Goal: Task Accomplishment & Management: Use online tool/utility

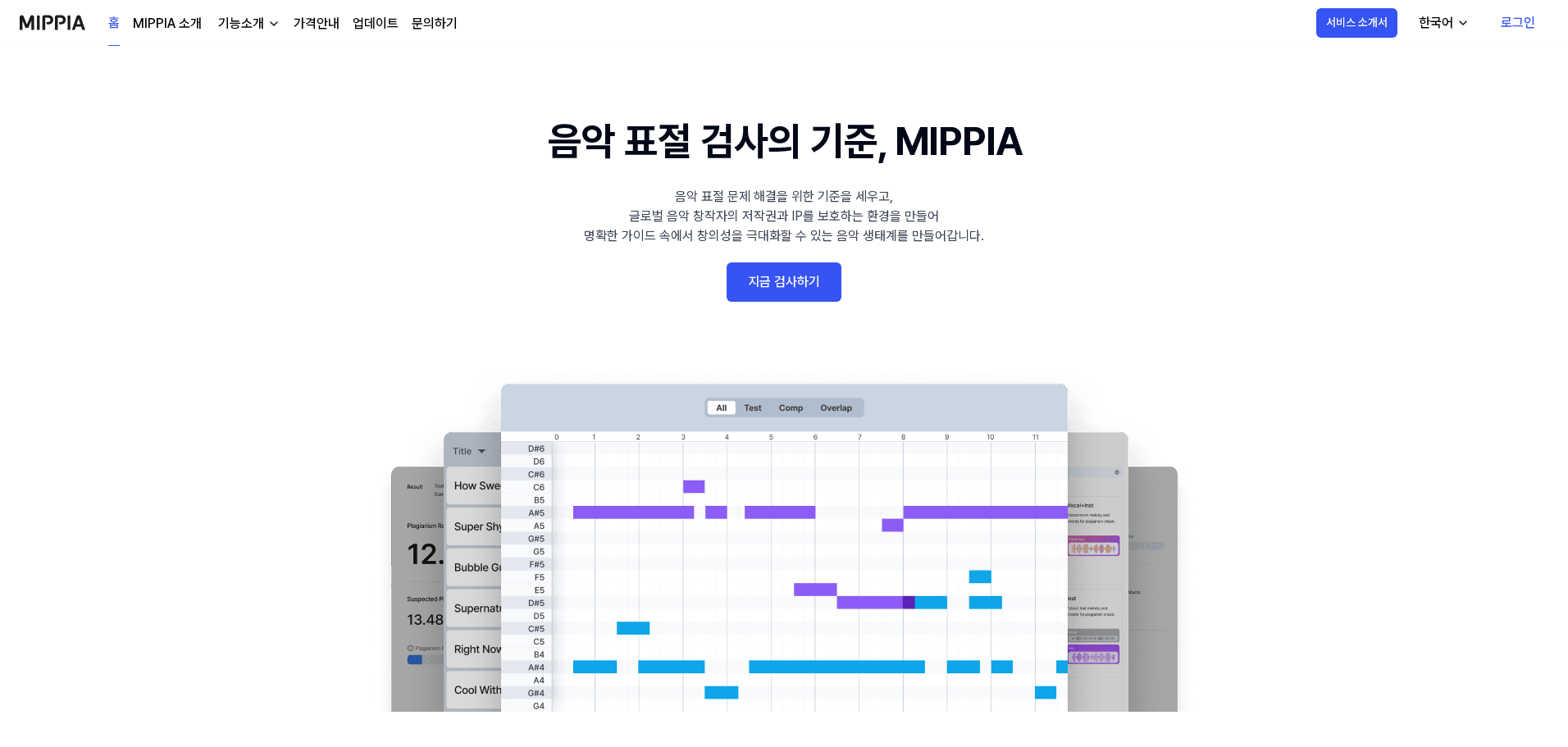
click at [1532, 10] on link "로그인" at bounding box center [1518, 23] width 61 height 46
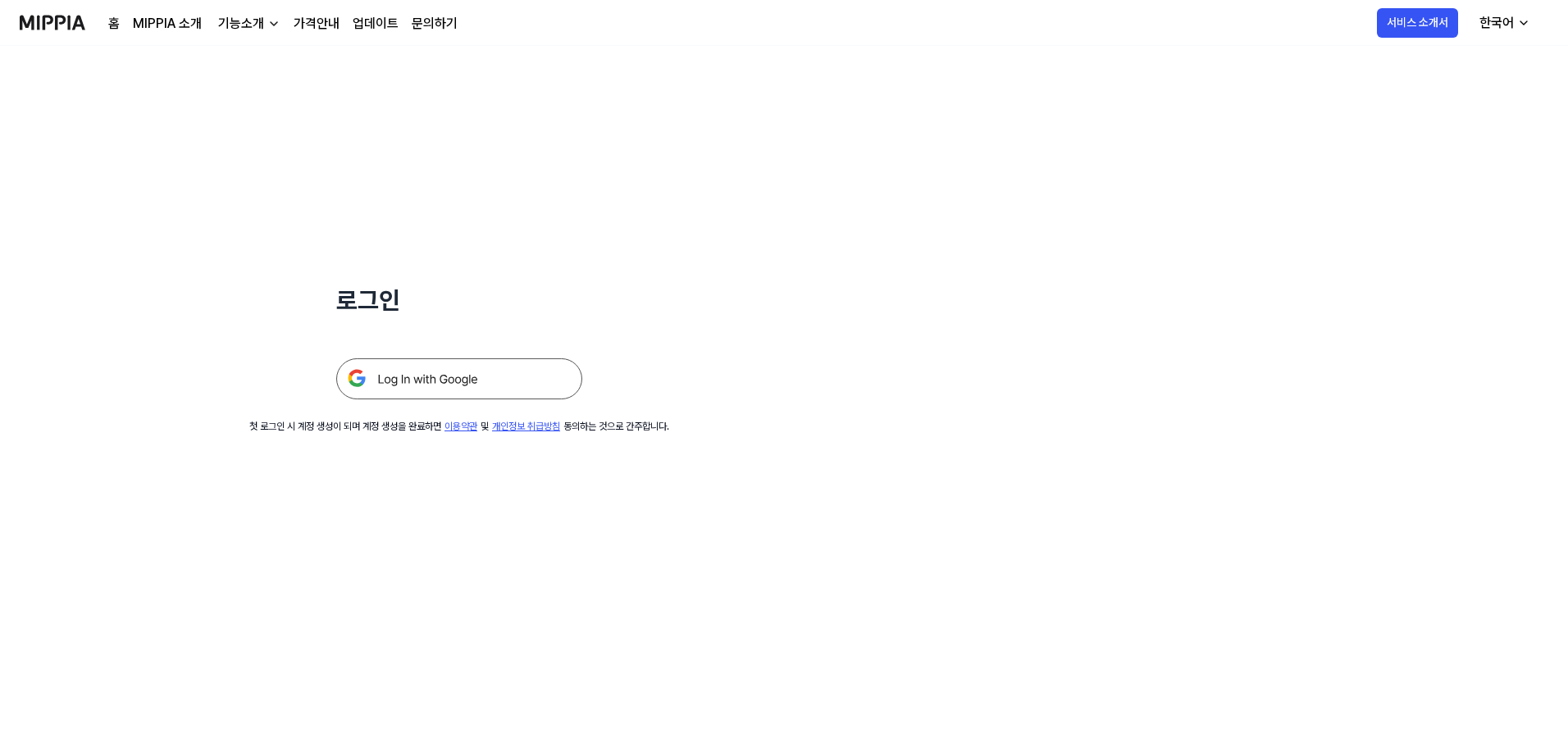
click at [510, 379] on img at bounding box center [459, 379] width 246 height 41
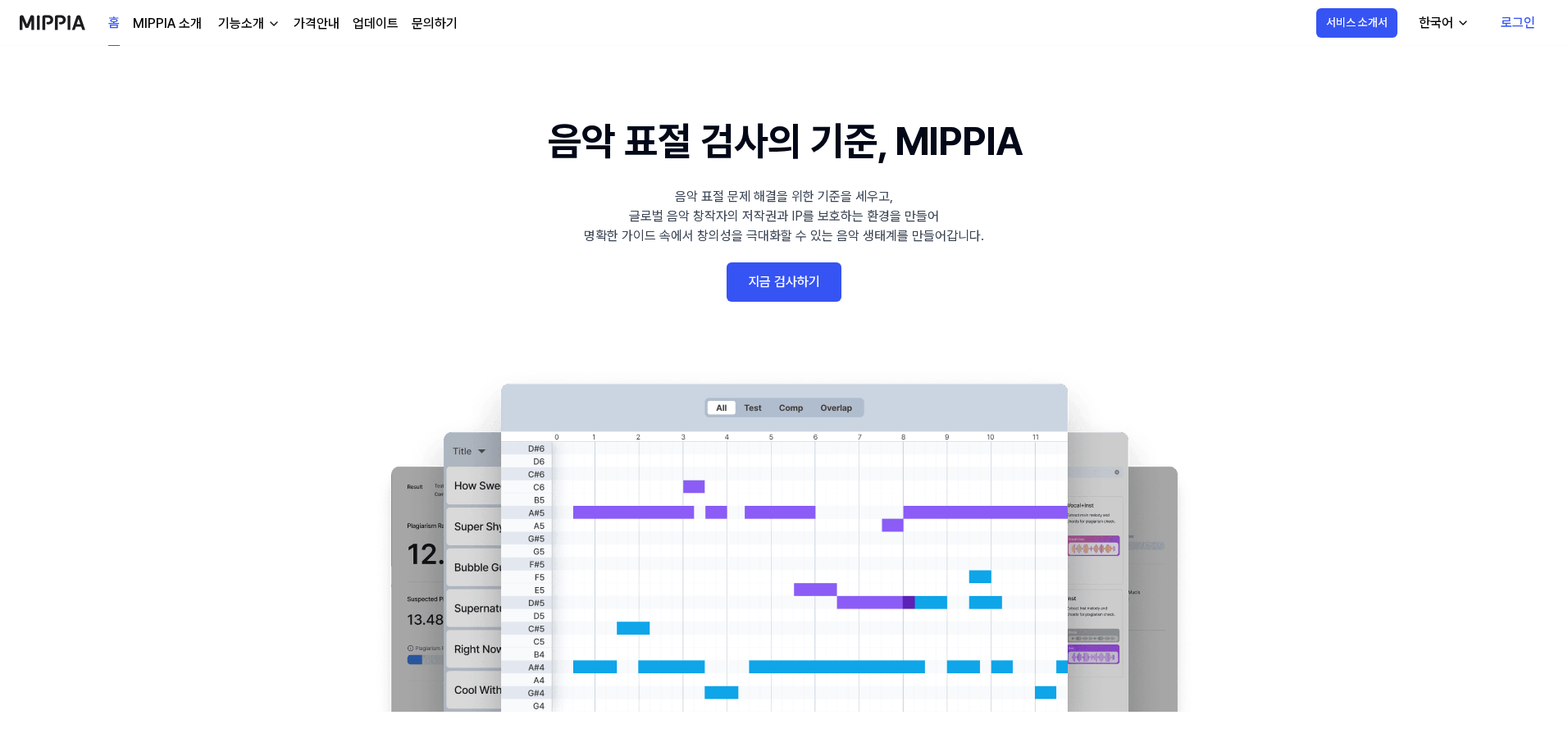
click at [1516, 13] on link "로그인" at bounding box center [1518, 23] width 61 height 46
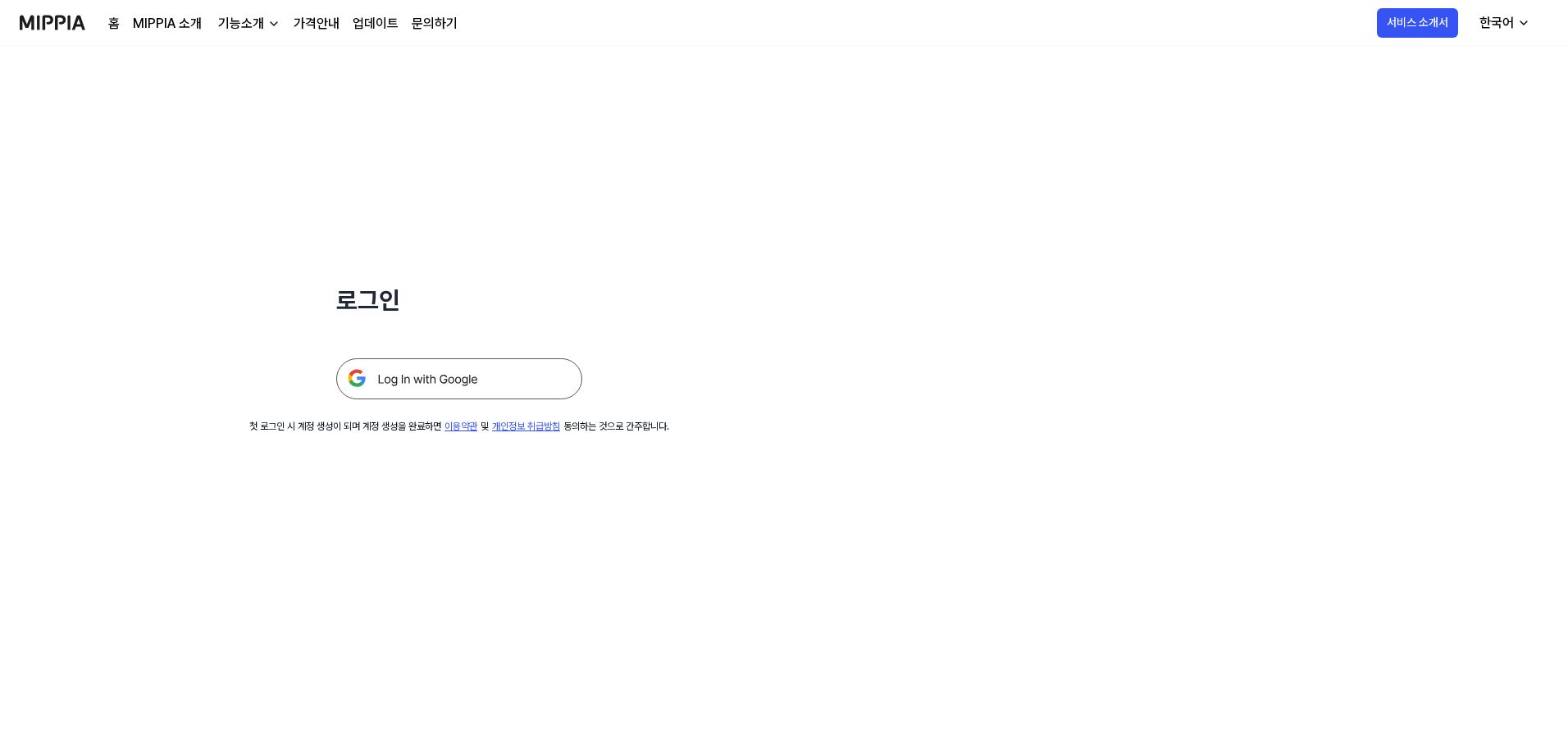
click at [477, 376] on img at bounding box center [459, 379] width 246 height 41
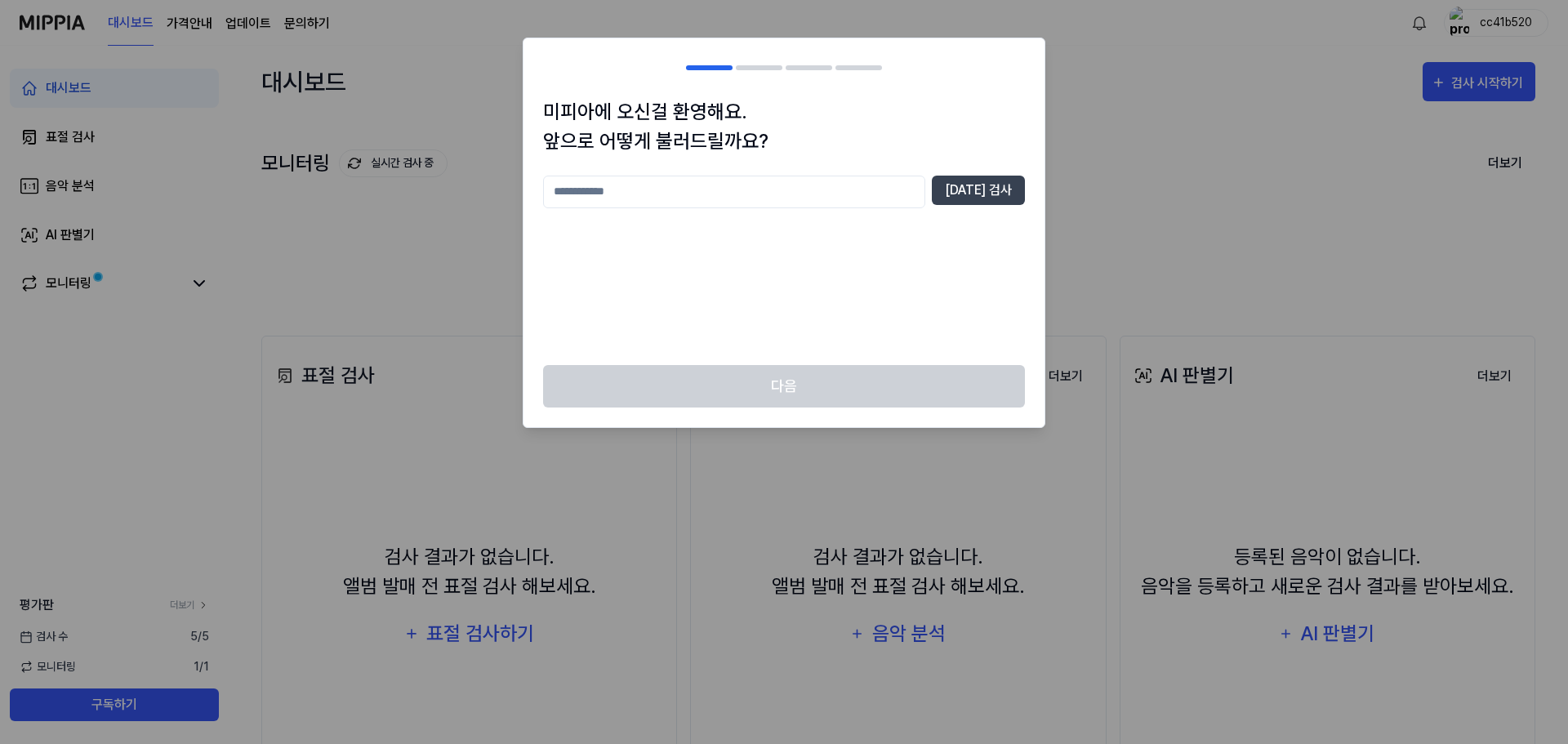
click at [728, 196] on input "text" at bounding box center [734, 191] width 382 height 32
type input "*"
type input "******"
click at [1023, 181] on button "[DATE] 검사" at bounding box center [978, 190] width 93 height 29
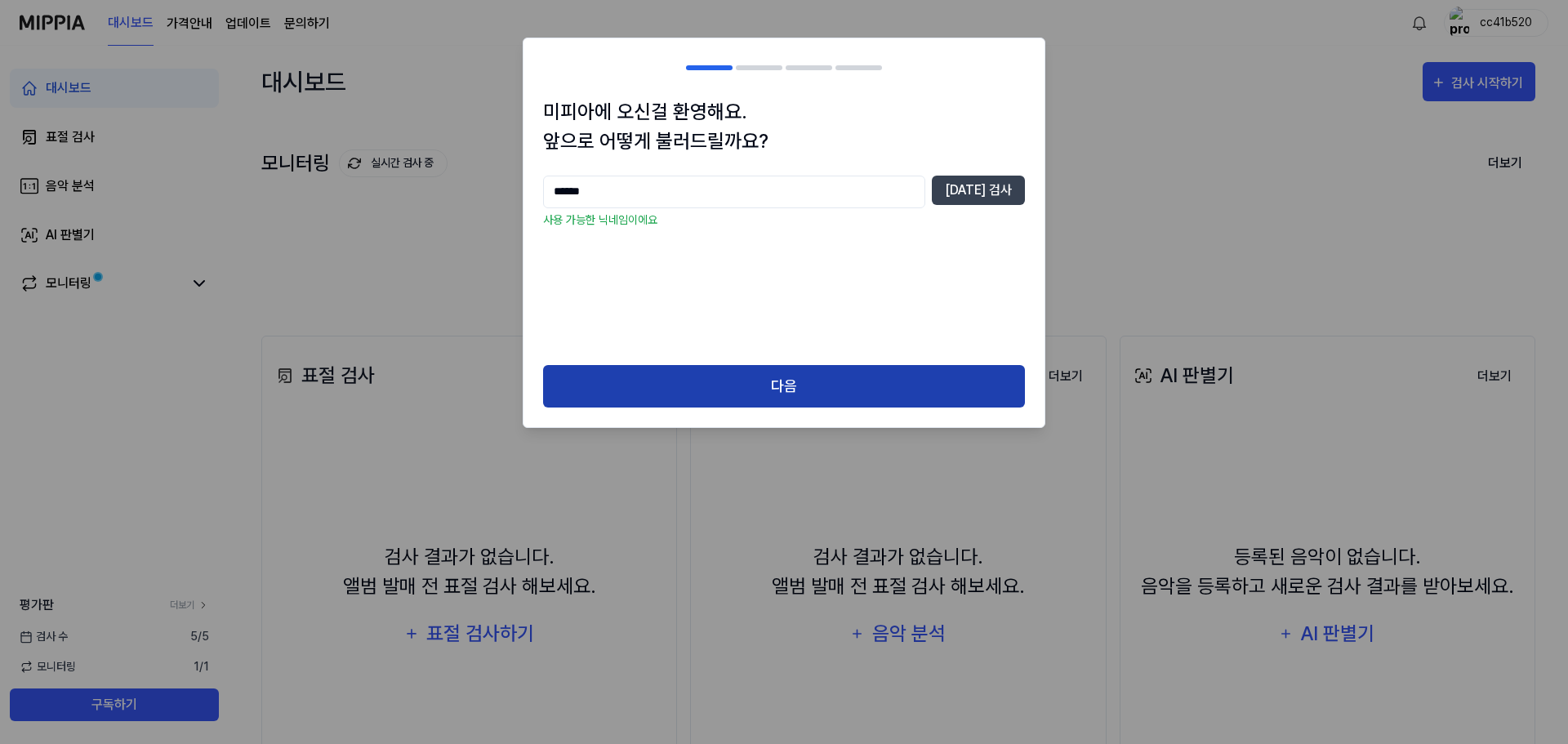
click at [870, 384] on button "다음" at bounding box center [784, 387] width 482 height 44
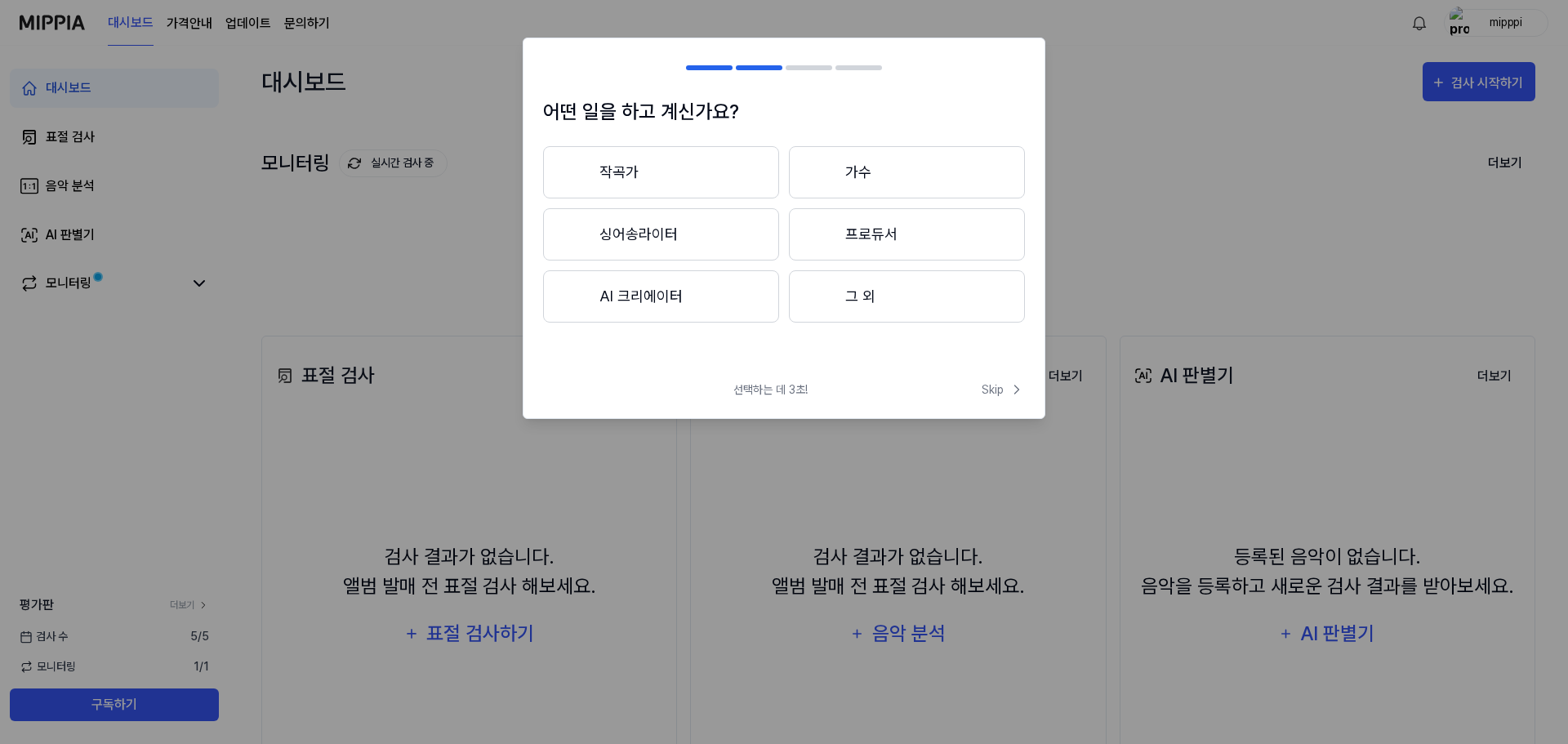
click at [729, 286] on button "AI 크리에이터" at bounding box center [661, 296] width 236 height 52
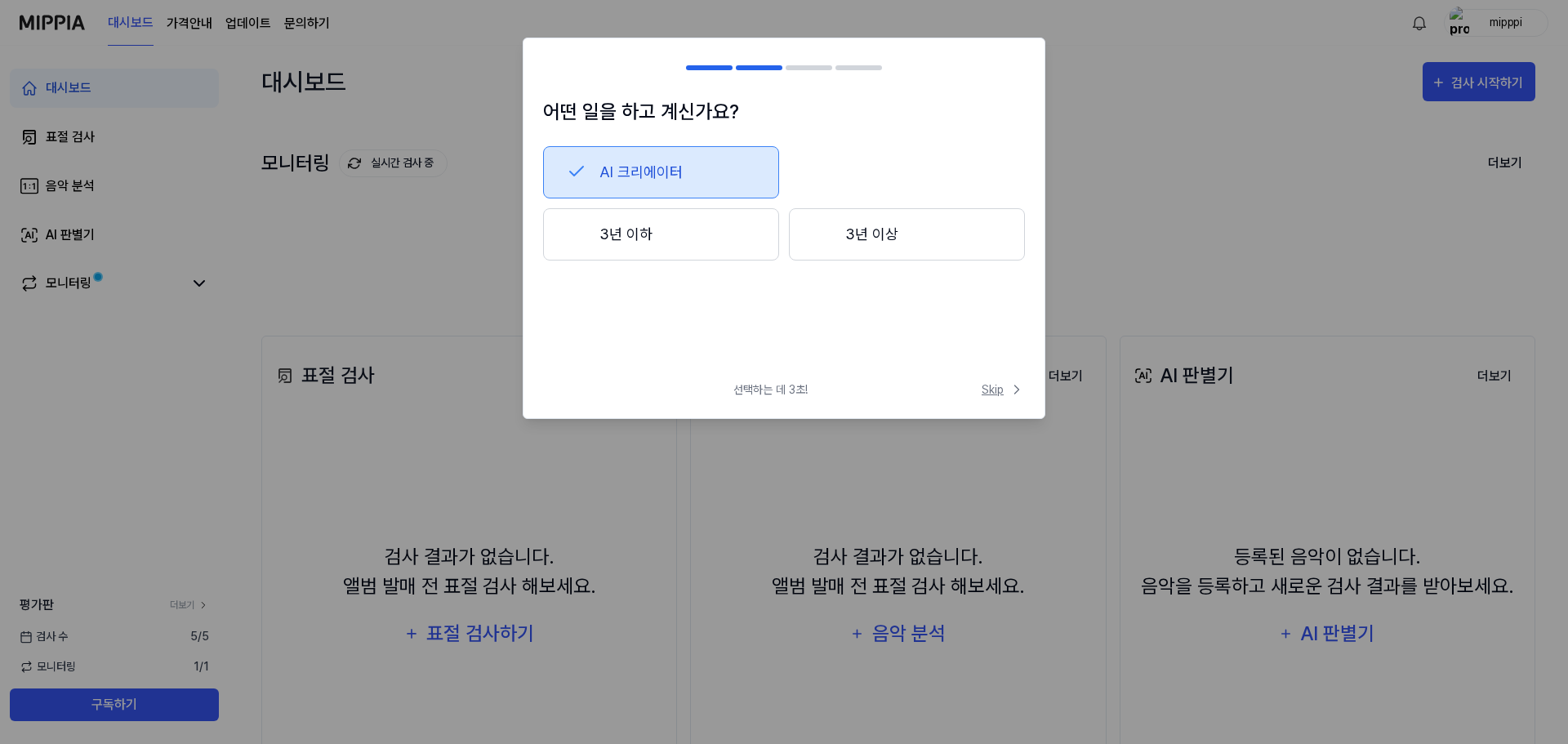
click at [991, 387] on span "Skip" at bounding box center [1004, 390] width 44 height 17
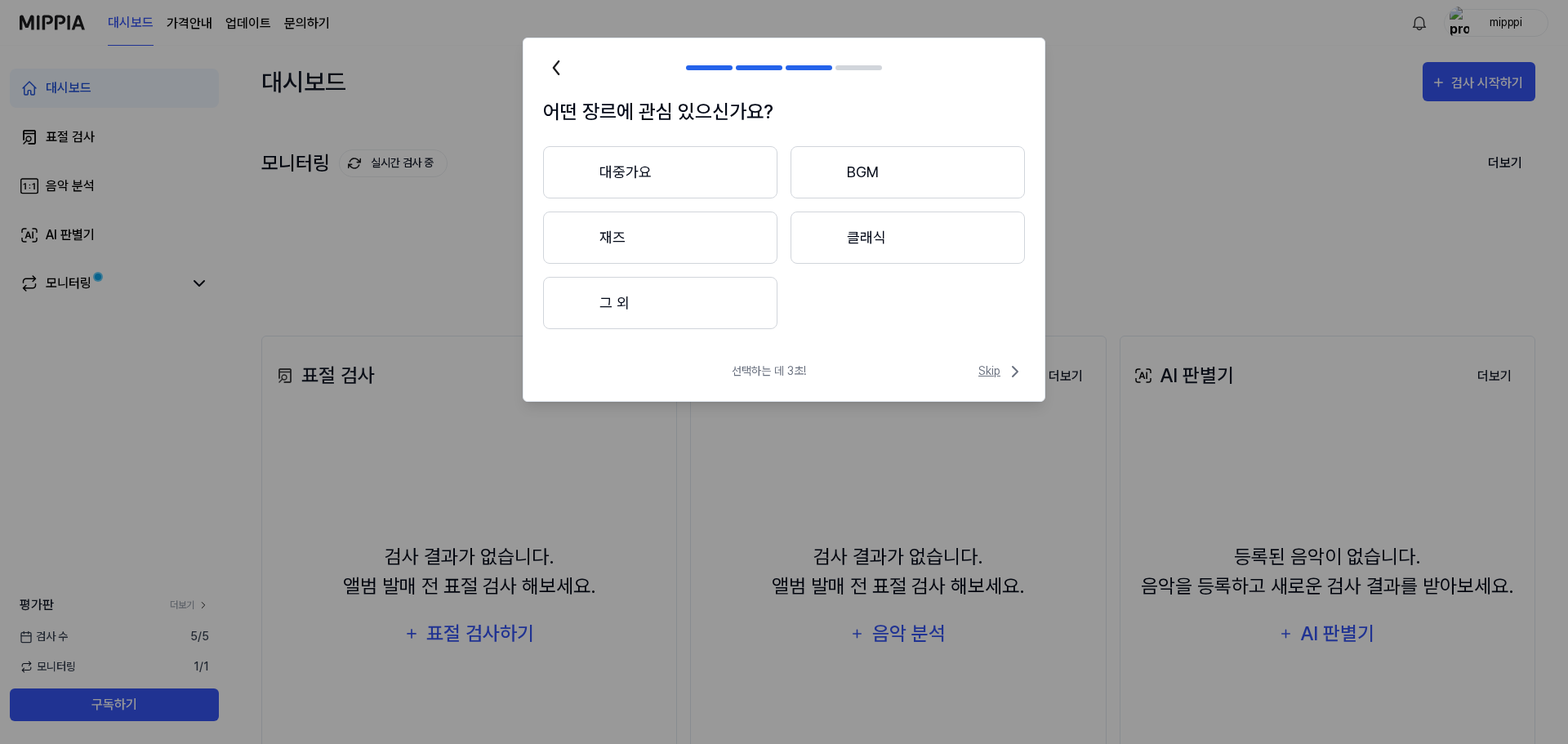
click at [998, 372] on span "Skip" at bounding box center [1001, 372] width 46 height 20
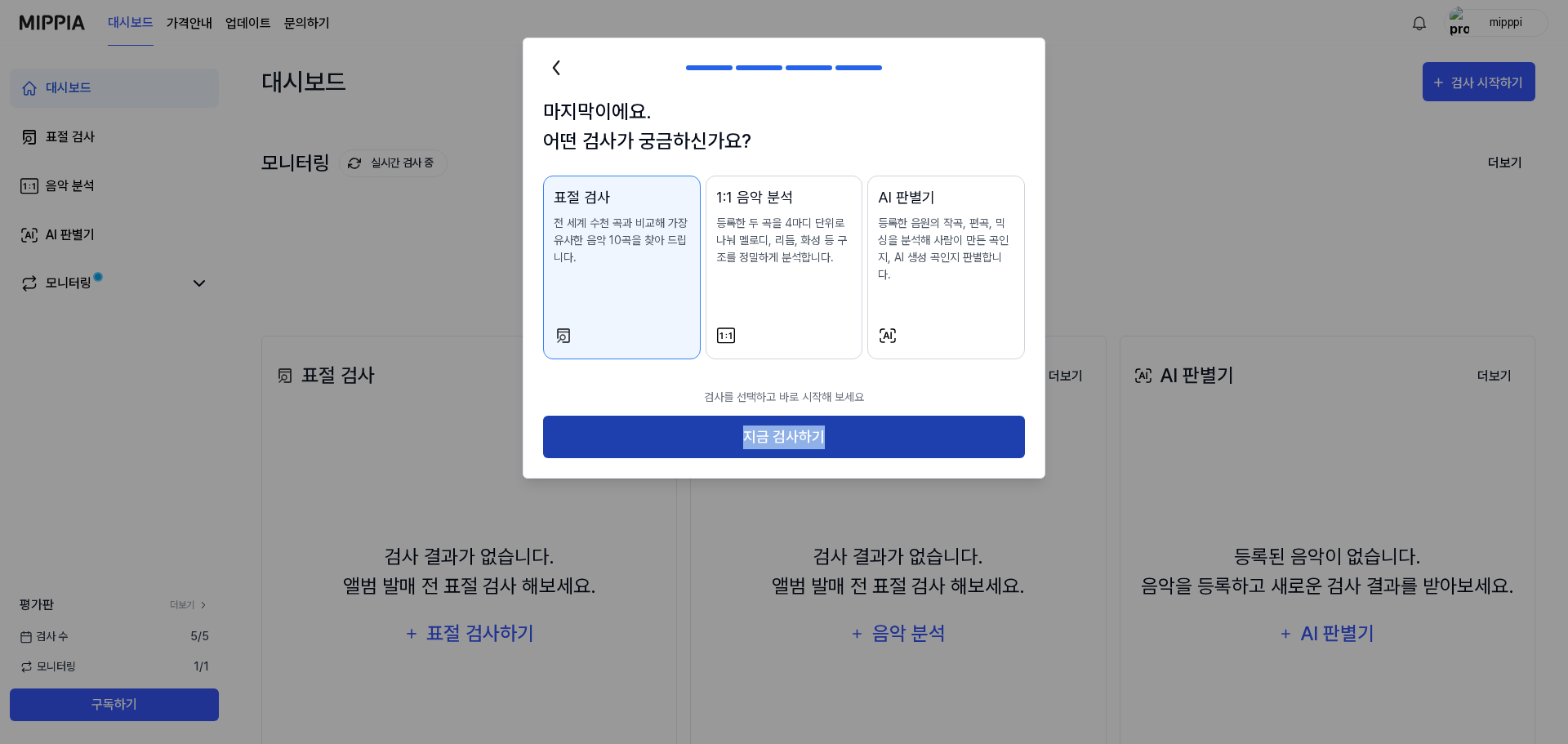
click at [971, 398] on div "검사를 선택하고 바로 시작해 보세요 지금 검사하기" at bounding box center [784, 428] width 521 height 100
click at [952, 416] on button "지금 검사하기" at bounding box center [784, 438] width 482 height 44
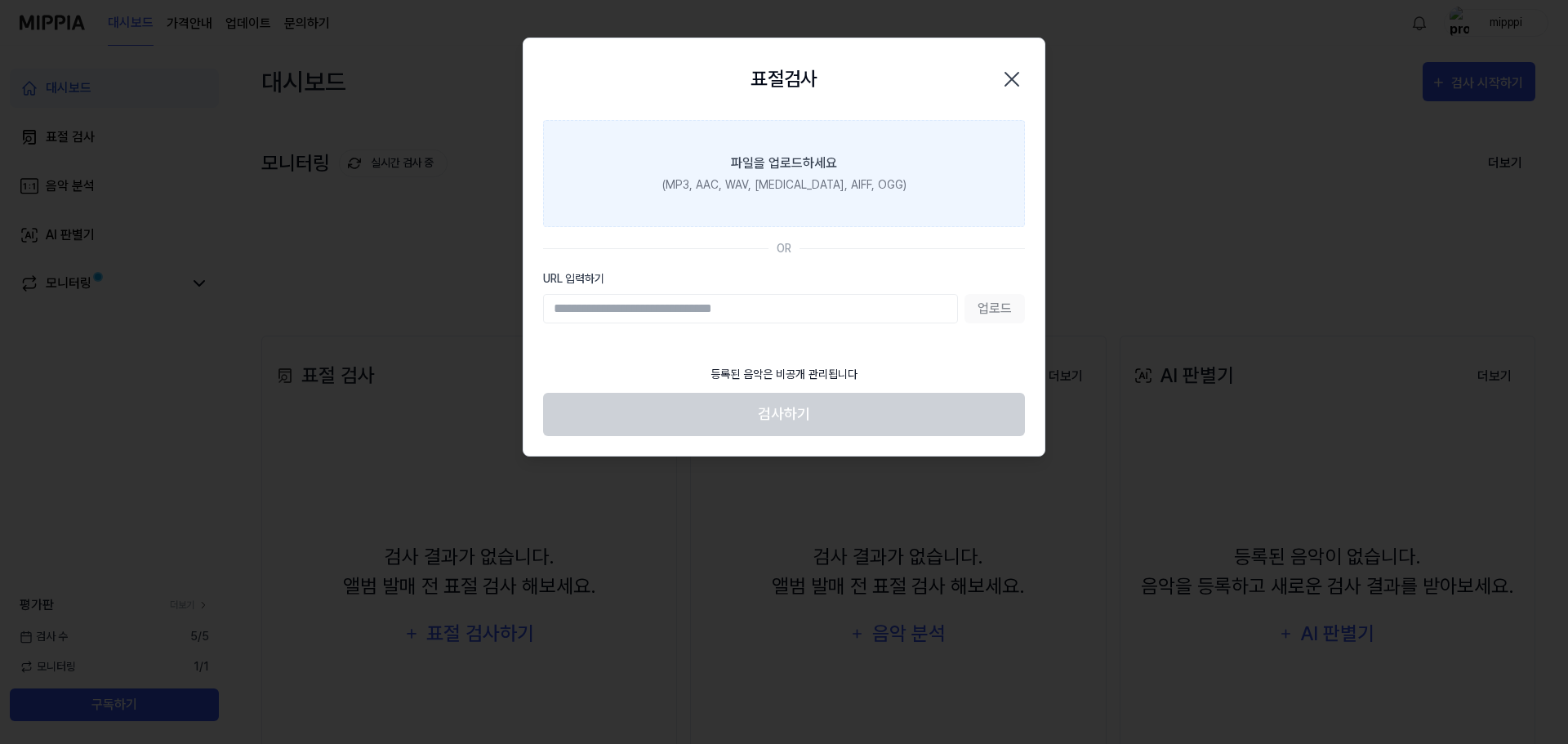
click at [835, 198] on label "파일을 업로드하세요 (MP3, AAC, WAV, [MEDICAL_DATA], AIFF, OGG)" at bounding box center [784, 173] width 482 height 107
click at [0, 0] on input "파일을 업로드하세요 (MP3, AAC, WAV, [MEDICAL_DATA], AIFF, OGG)" at bounding box center [0, 0] width 0 height 0
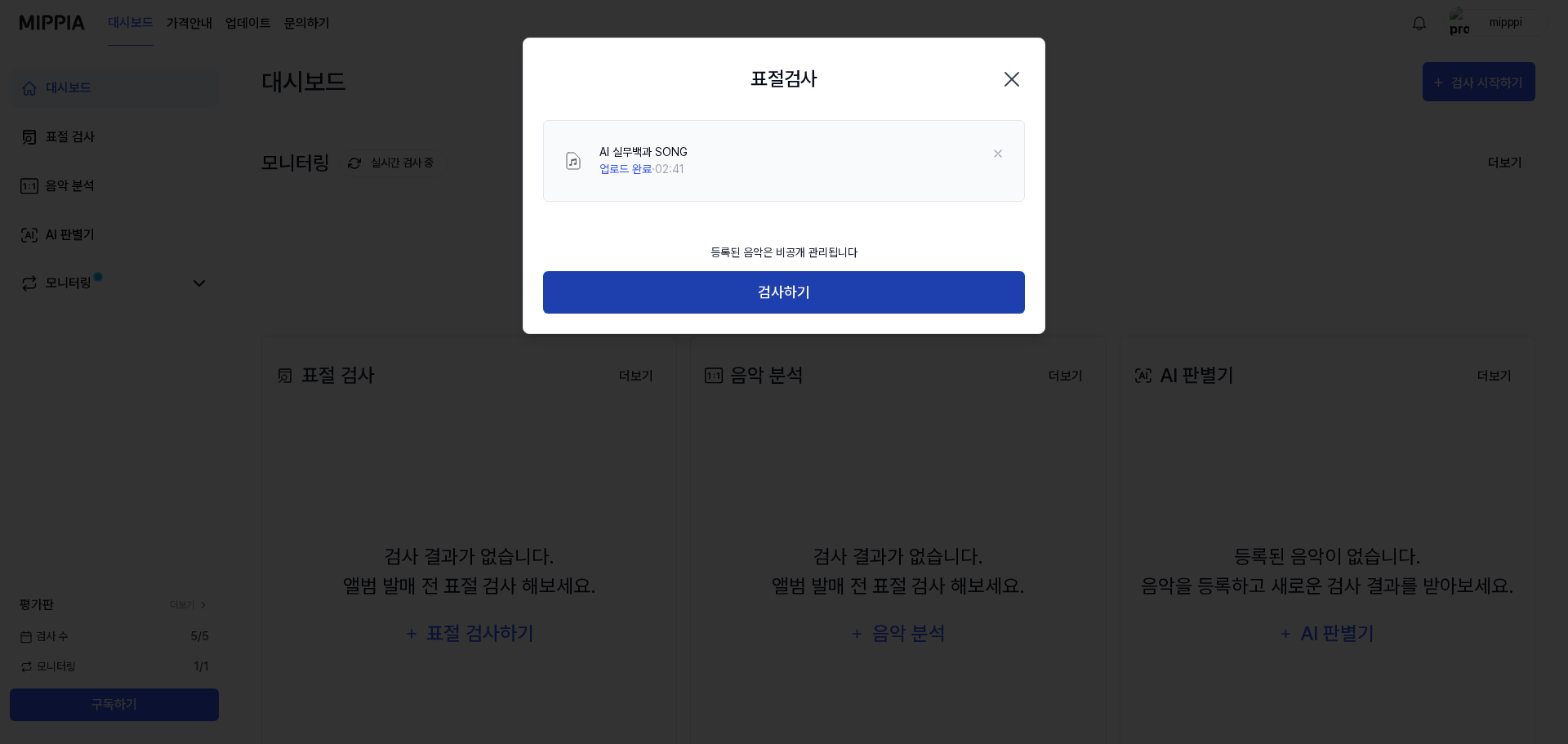
click at [905, 295] on button "검사하기" at bounding box center [784, 293] width 482 height 44
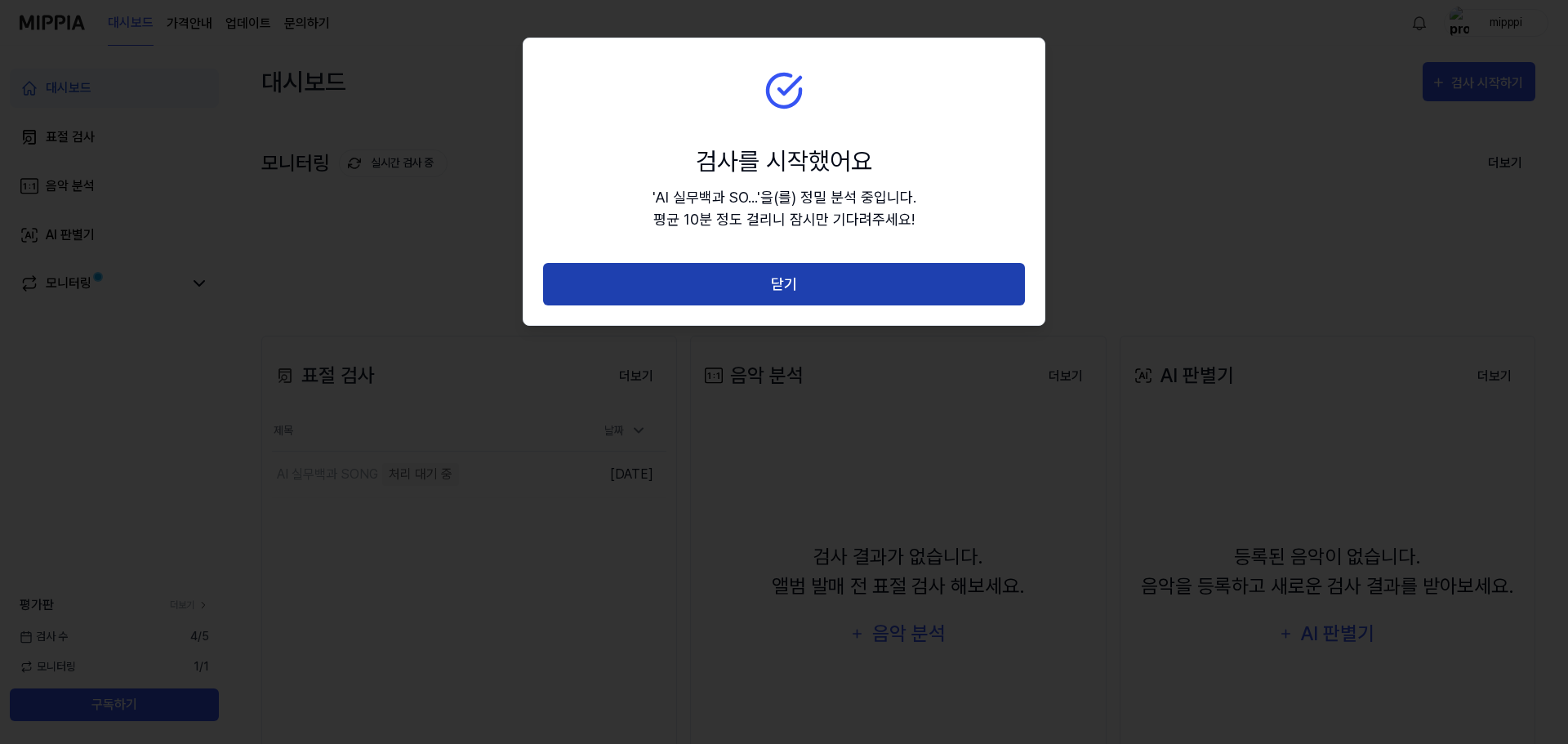
click at [764, 281] on button "닫기" at bounding box center [784, 284] width 482 height 44
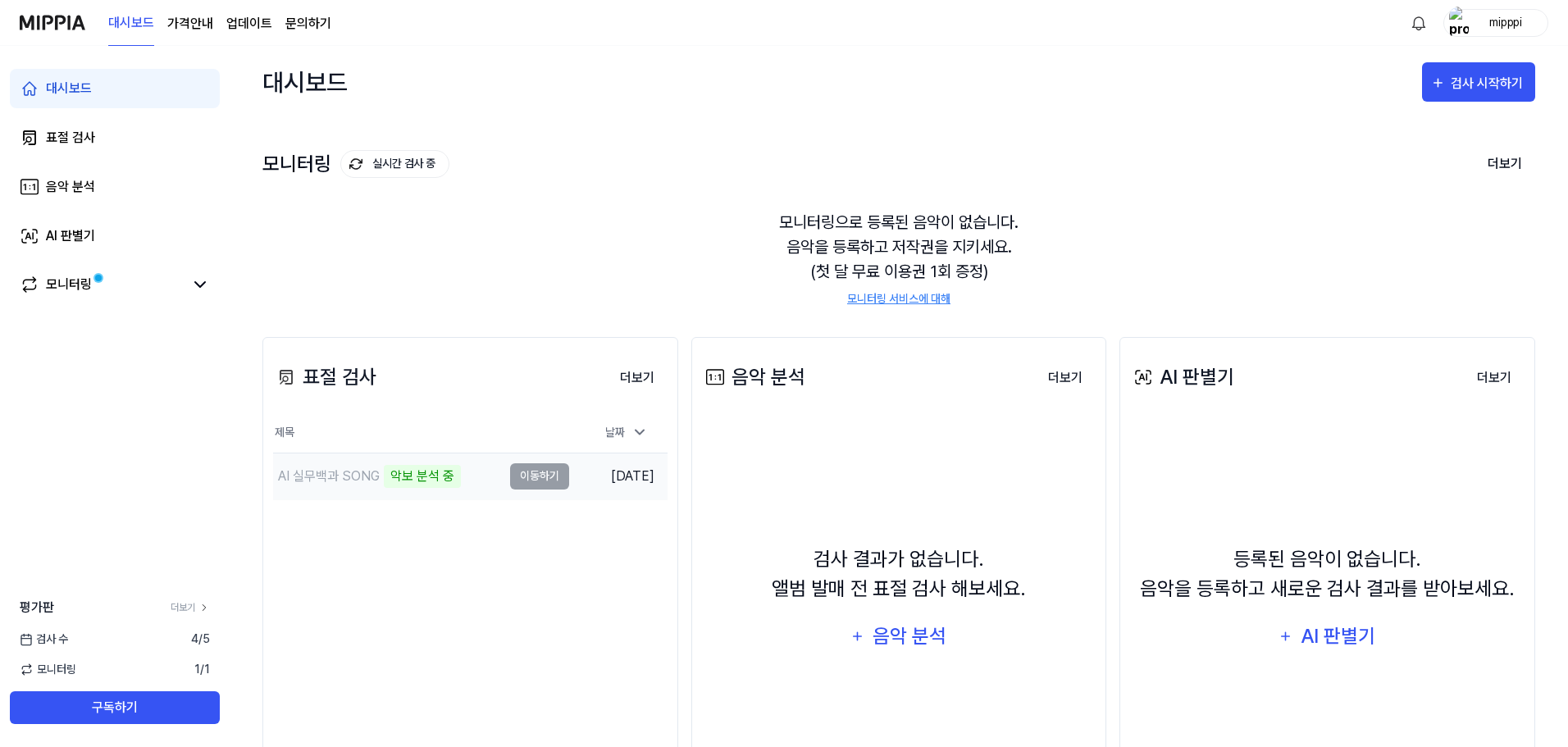
click at [402, 475] on div "악보 분석 중" at bounding box center [422, 477] width 77 height 23
click at [193, 630] on div "평가판 더보기 검사 [DATE] 모니터링 1 / 1 구독하기" at bounding box center [114, 660] width 229 height 127
click at [189, 607] on link "더보기" at bounding box center [189, 608] width 39 height 15
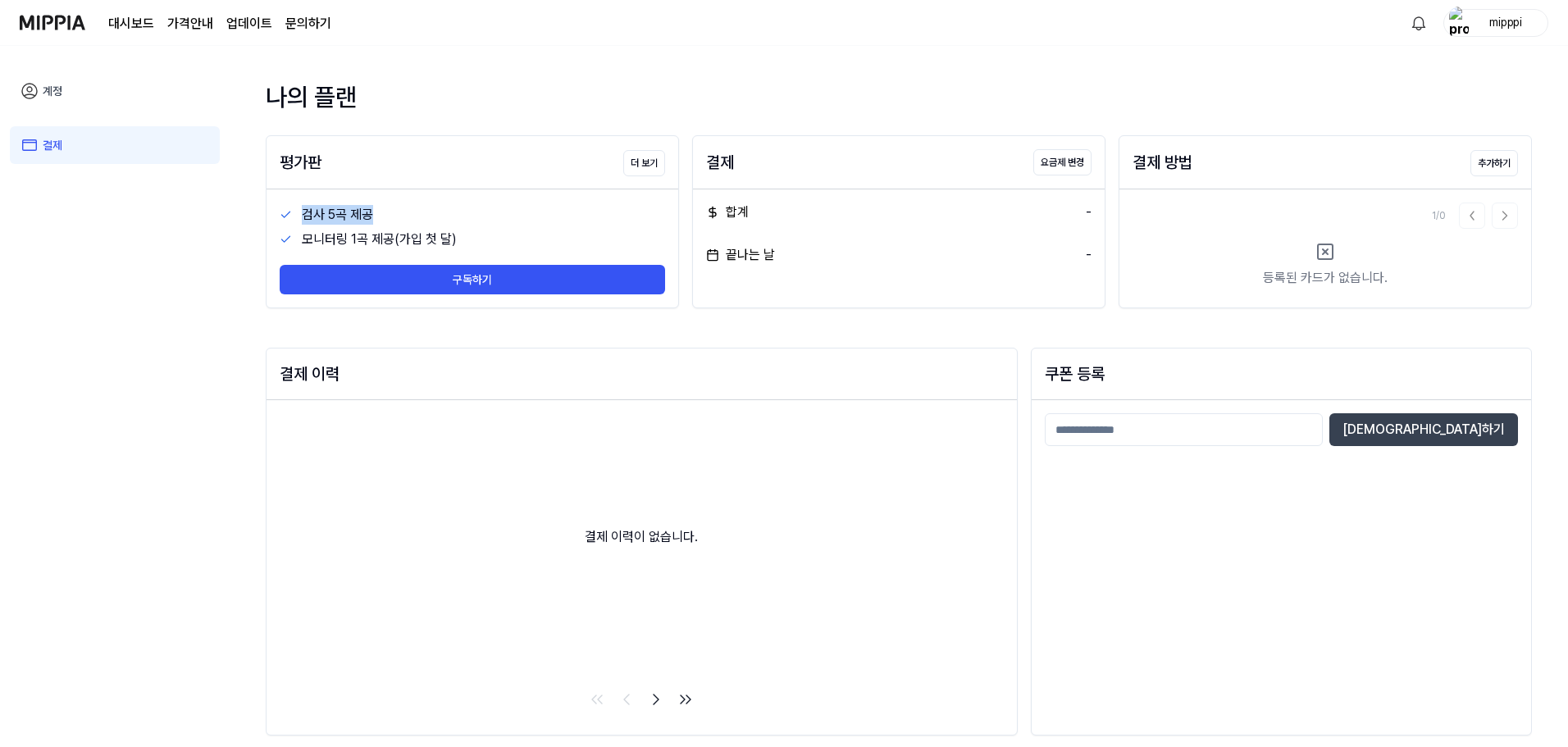
drag, startPoint x: 651, startPoint y: 181, endPoint x: 663, endPoint y: 208, distance: 29.5
click at [663, 208] on div "평가판 더 보기 검사 5곡 제공 모니터링 1곡 제공(가입 첫 달) 구독하기" at bounding box center [472, 222] width 413 height 173
click at [663, 208] on div "검사 5곡 제공" at bounding box center [484, 214] width 364 height 20
click at [655, 147] on div "평가판 더 보기" at bounding box center [472, 162] width 412 height 52
click at [655, 151] on button "더 보기" at bounding box center [645, 164] width 42 height 27
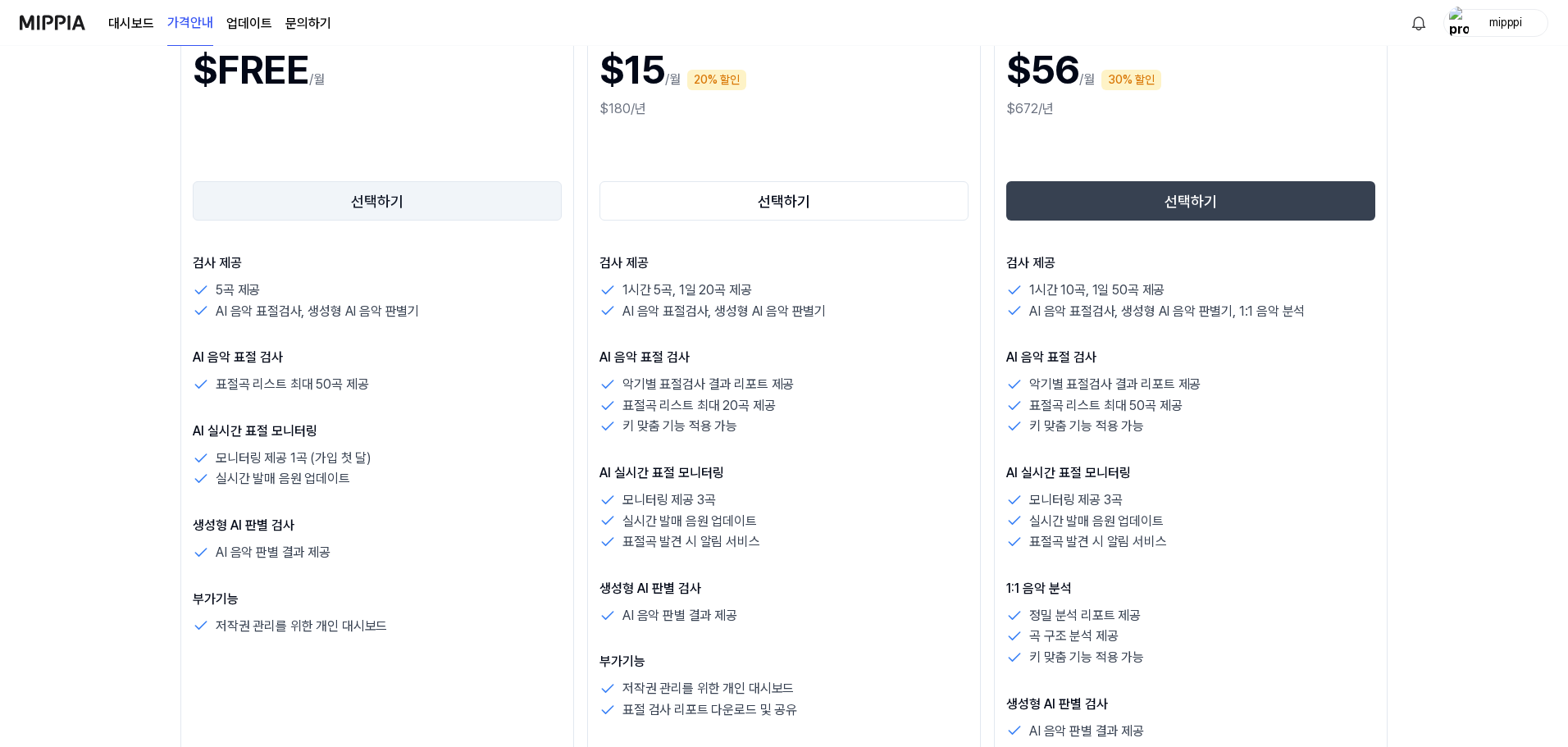
scroll to position [328, 0]
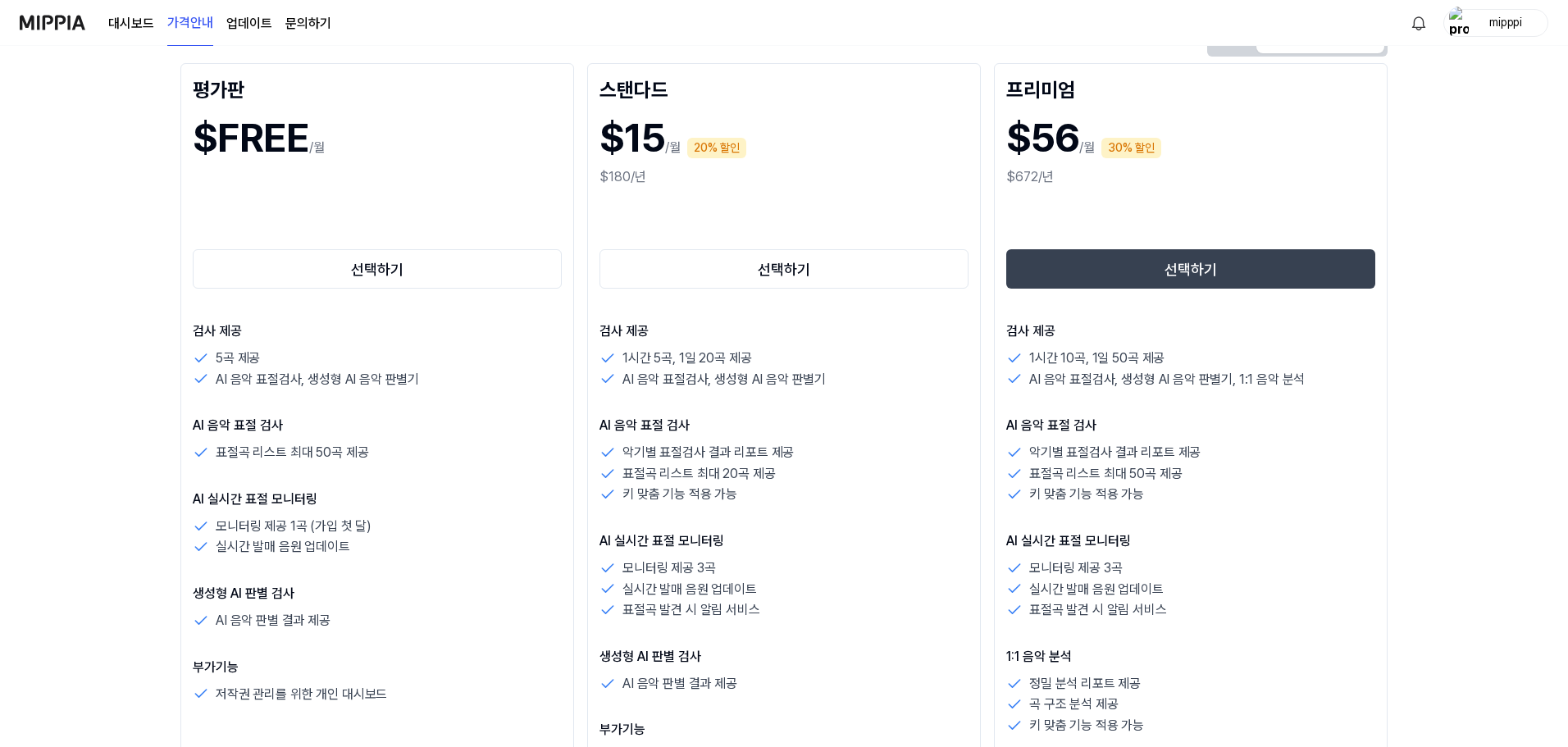
drag, startPoint x: 468, startPoint y: 536, endPoint x: 653, endPoint y: 314, distance: 289.0
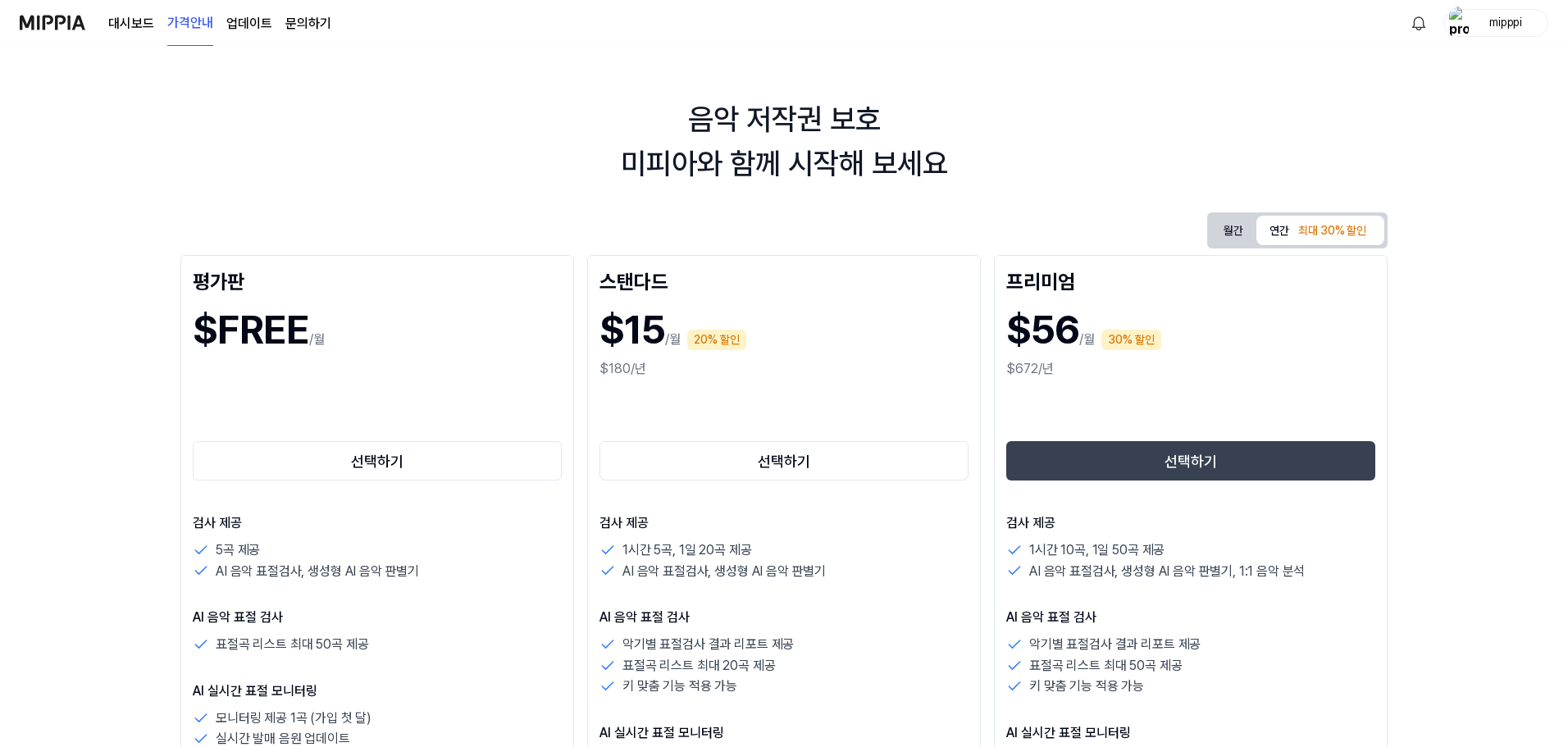
scroll to position [0, 0]
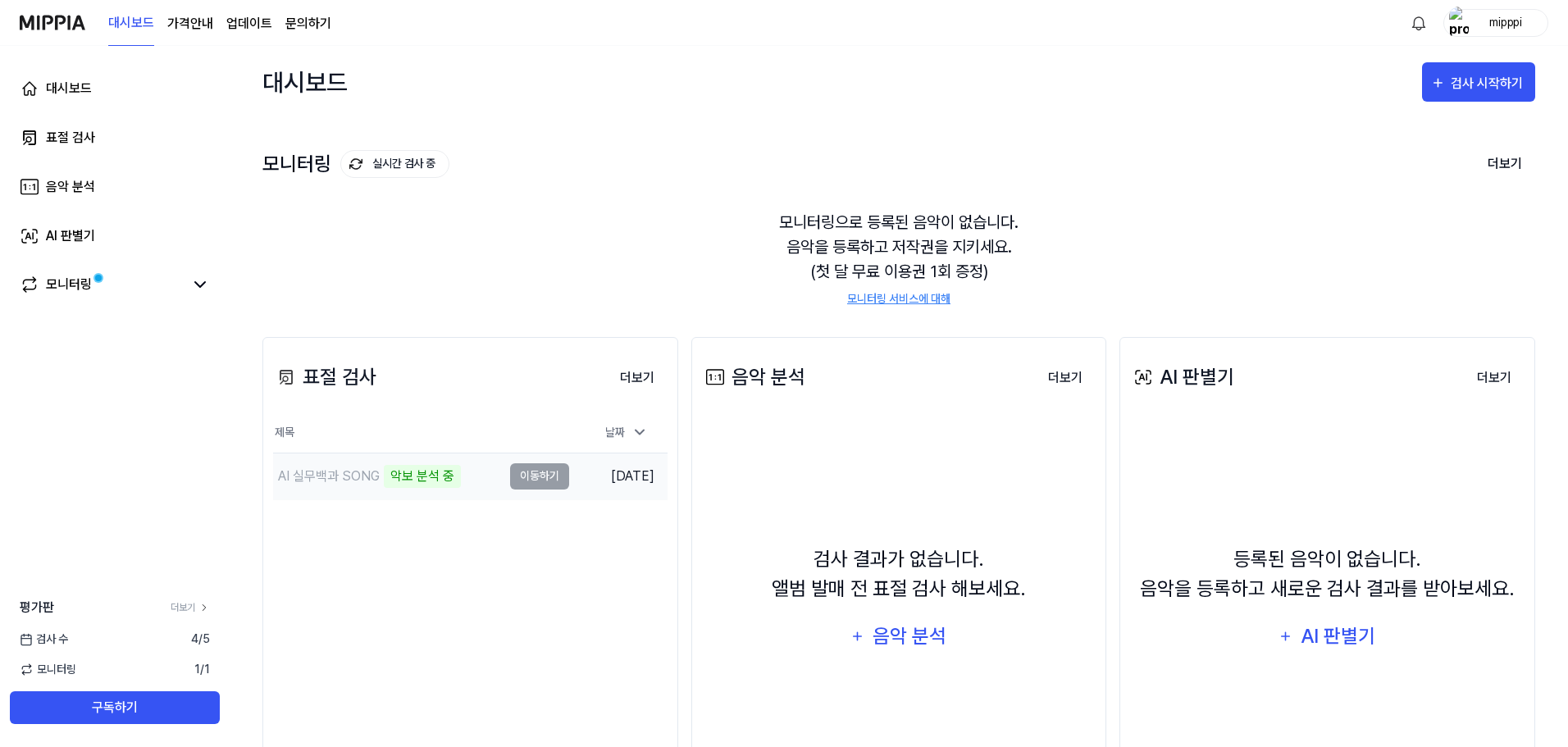
click at [480, 467] on div "AI 실무백과 SONG 악보 분석 중" at bounding box center [387, 476] width 228 height 46
click at [535, 461] on td "AI 실무백과 SONG 악보 분석 중 이동하기" at bounding box center [421, 476] width 296 height 46
click at [538, 465] on td "AI 실무백과 SONG 악보 분석 중 이동하기" at bounding box center [421, 476] width 296 height 46
click at [543, 473] on td "AI 실무백과 SONG 악보 분석 중 이동하기" at bounding box center [421, 476] width 296 height 46
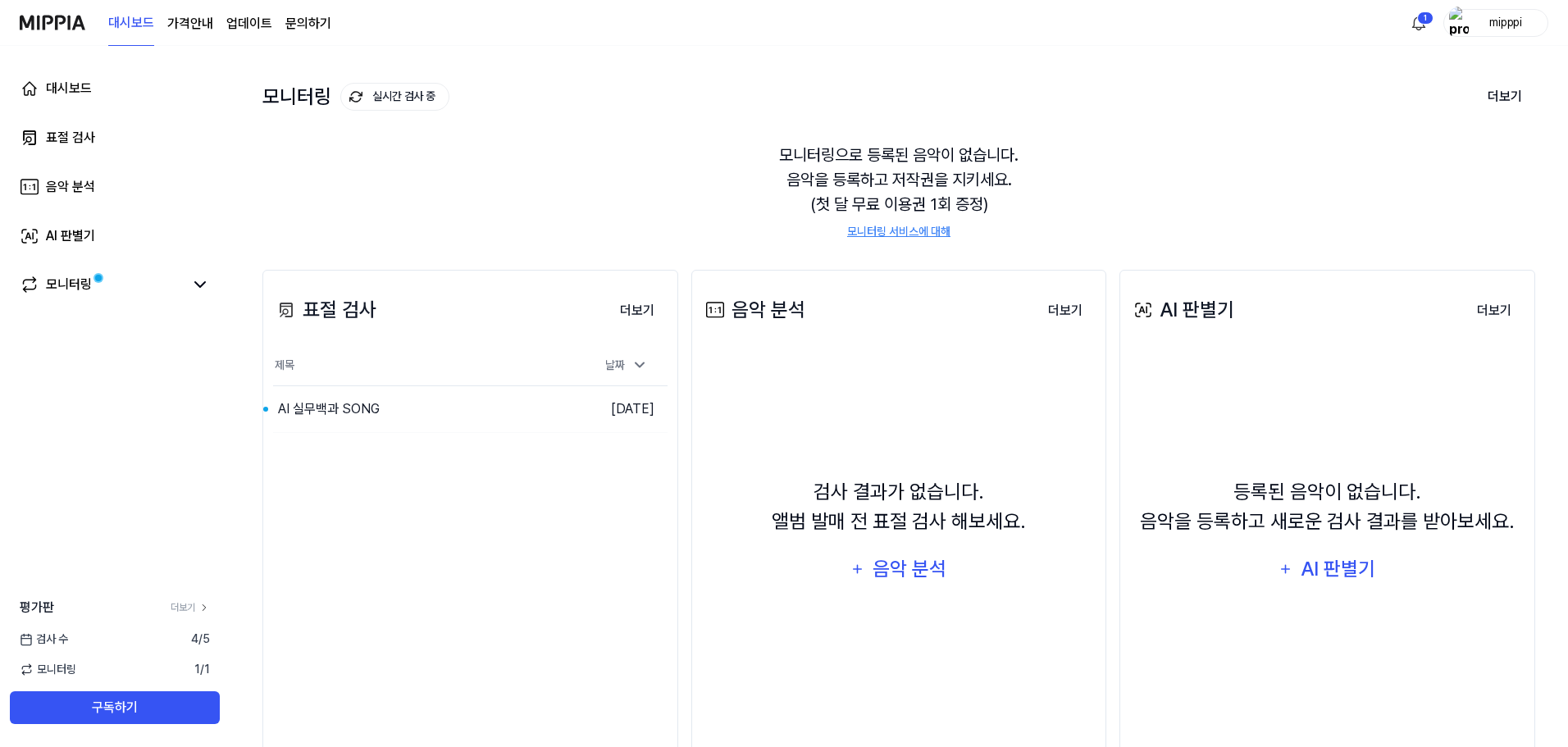
scroll to position [82, 0]
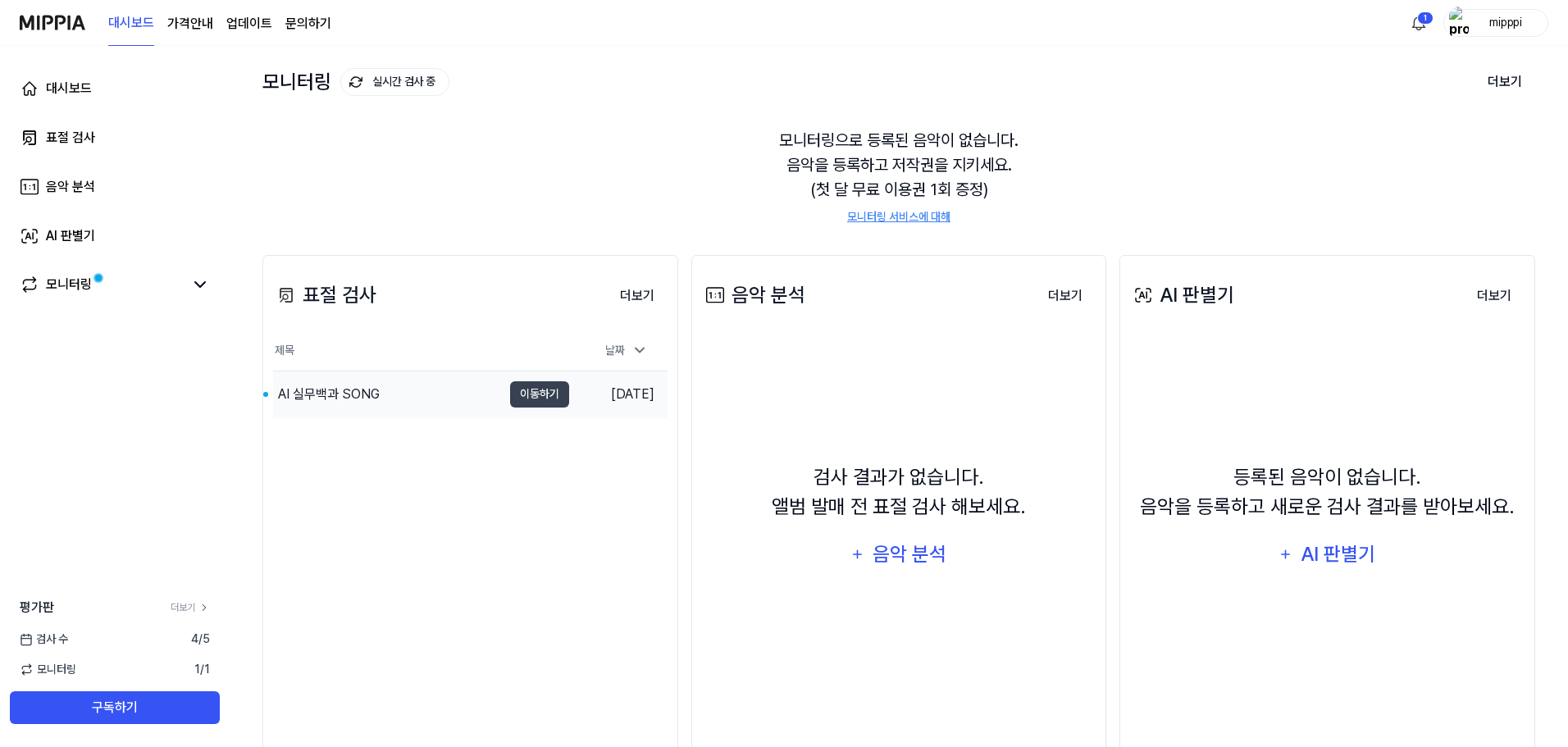
click at [375, 393] on div "AI 실무백과 SONG" at bounding box center [328, 394] width 102 height 20
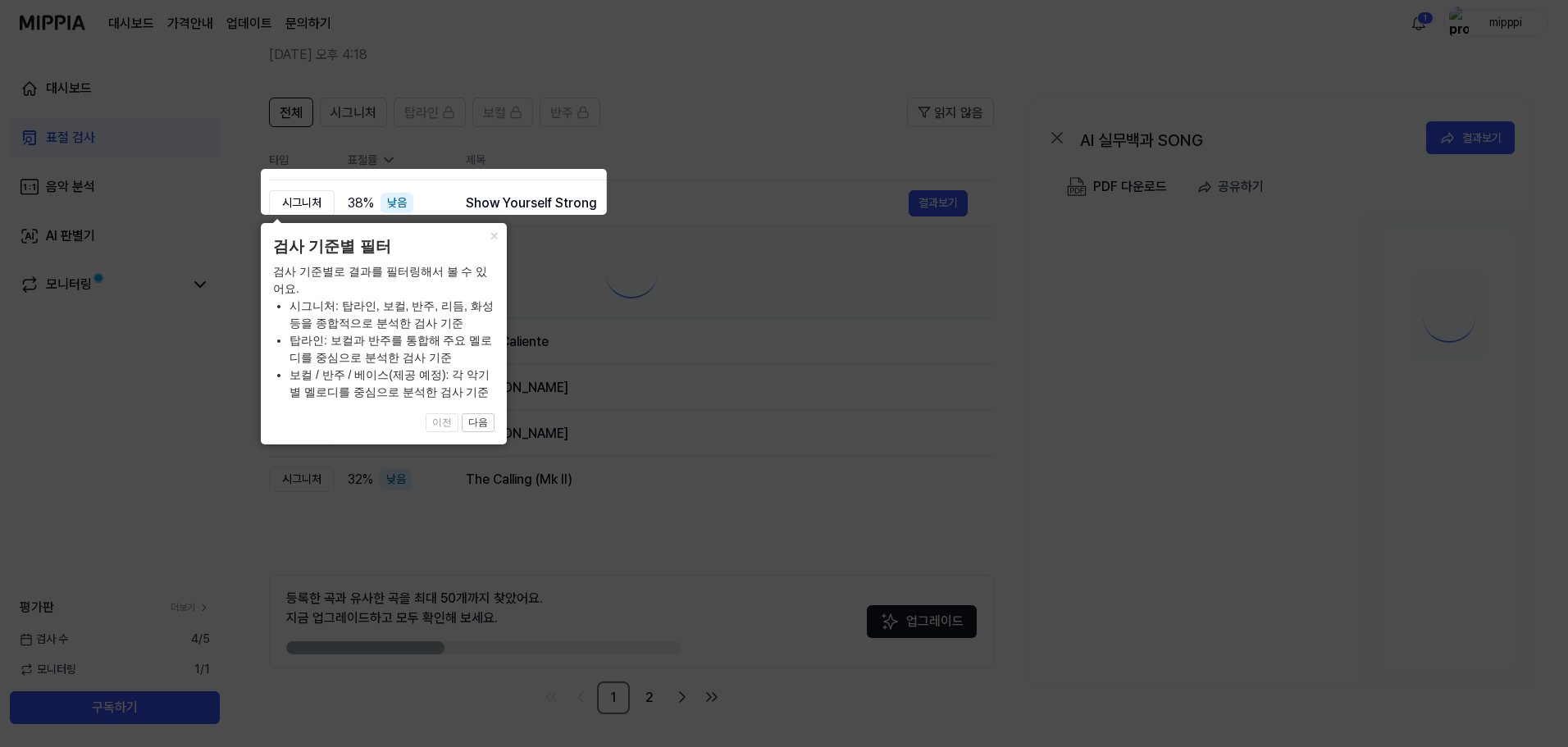
scroll to position [0, 0]
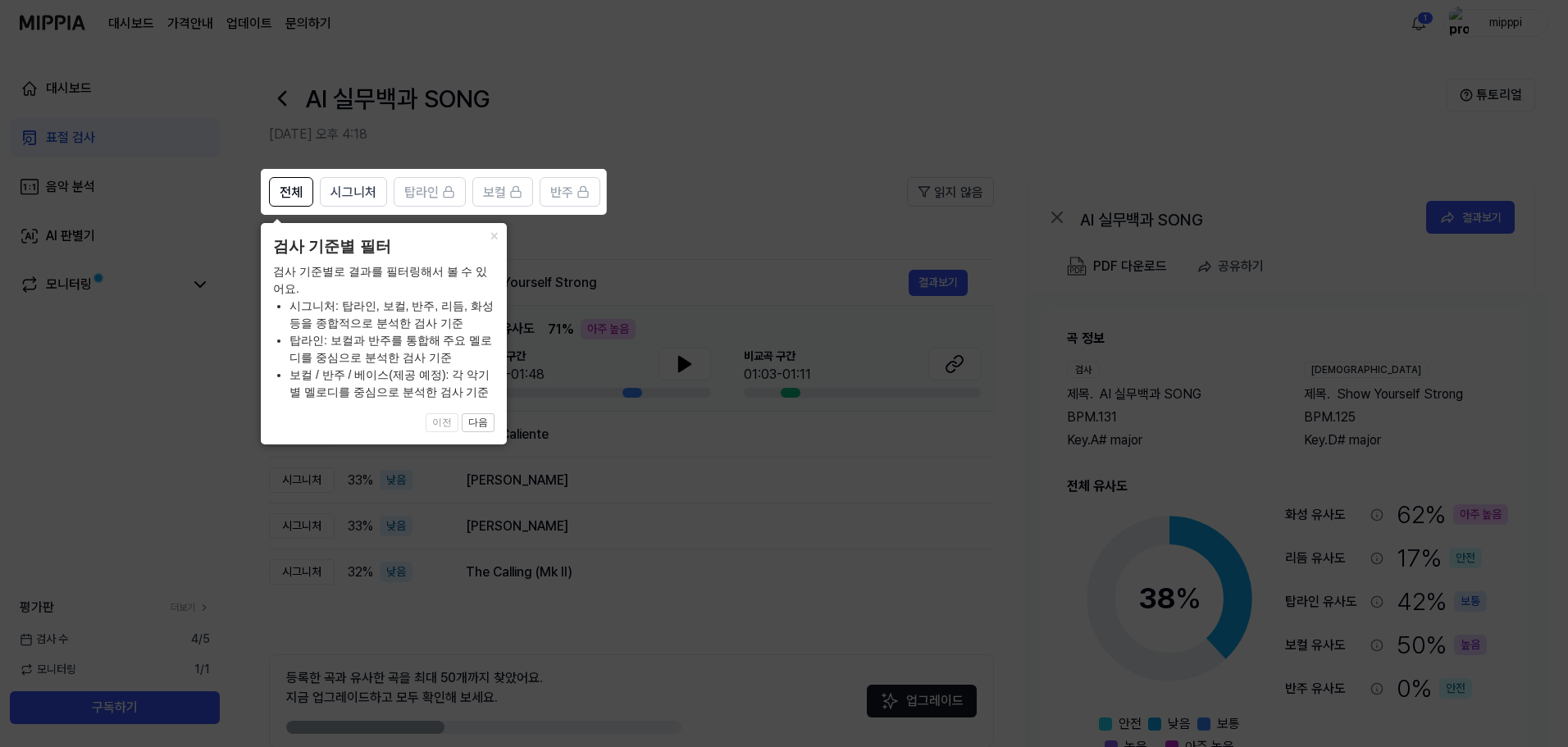
click at [675, 455] on icon at bounding box center [787, 373] width 1575 height 747
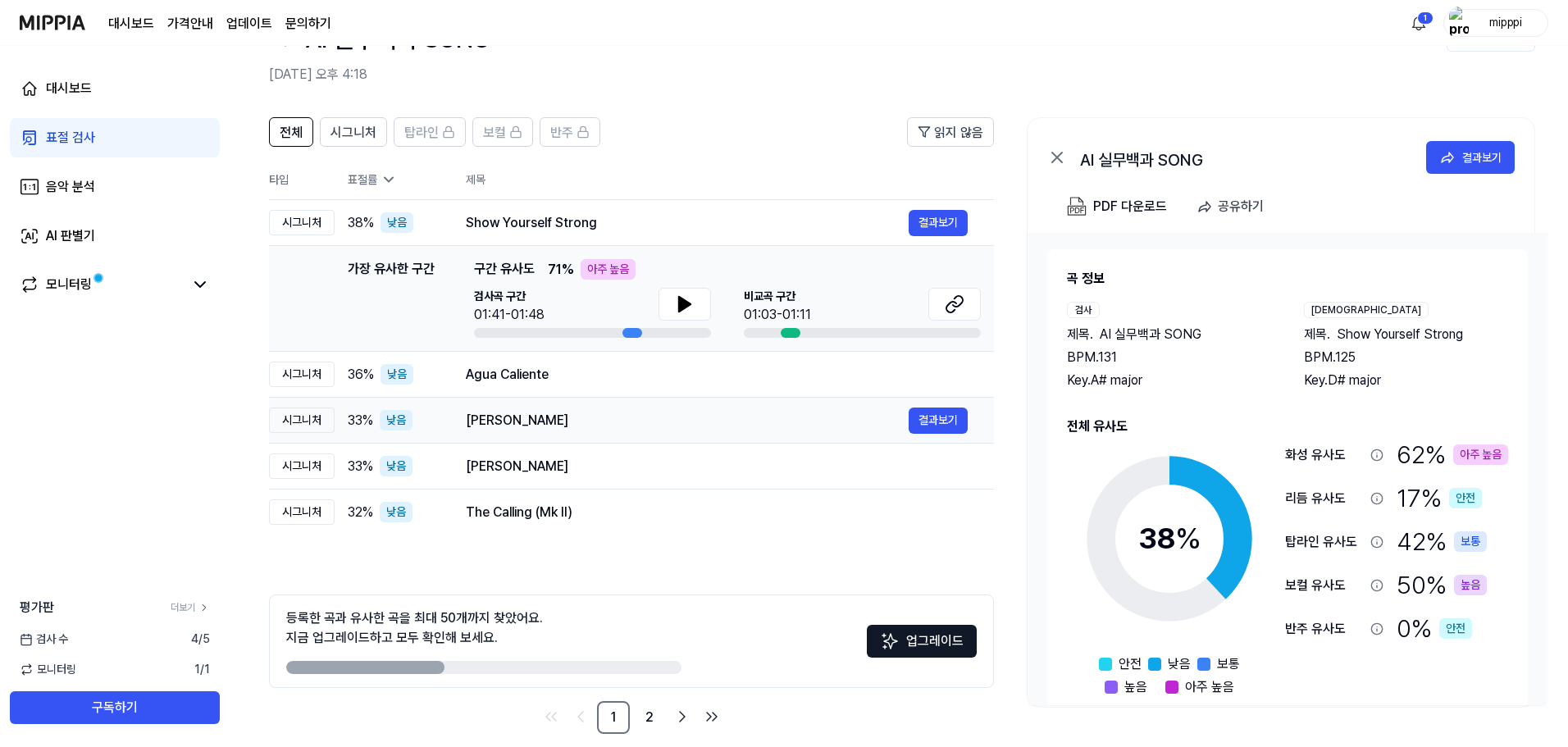
scroll to position [80, 0]
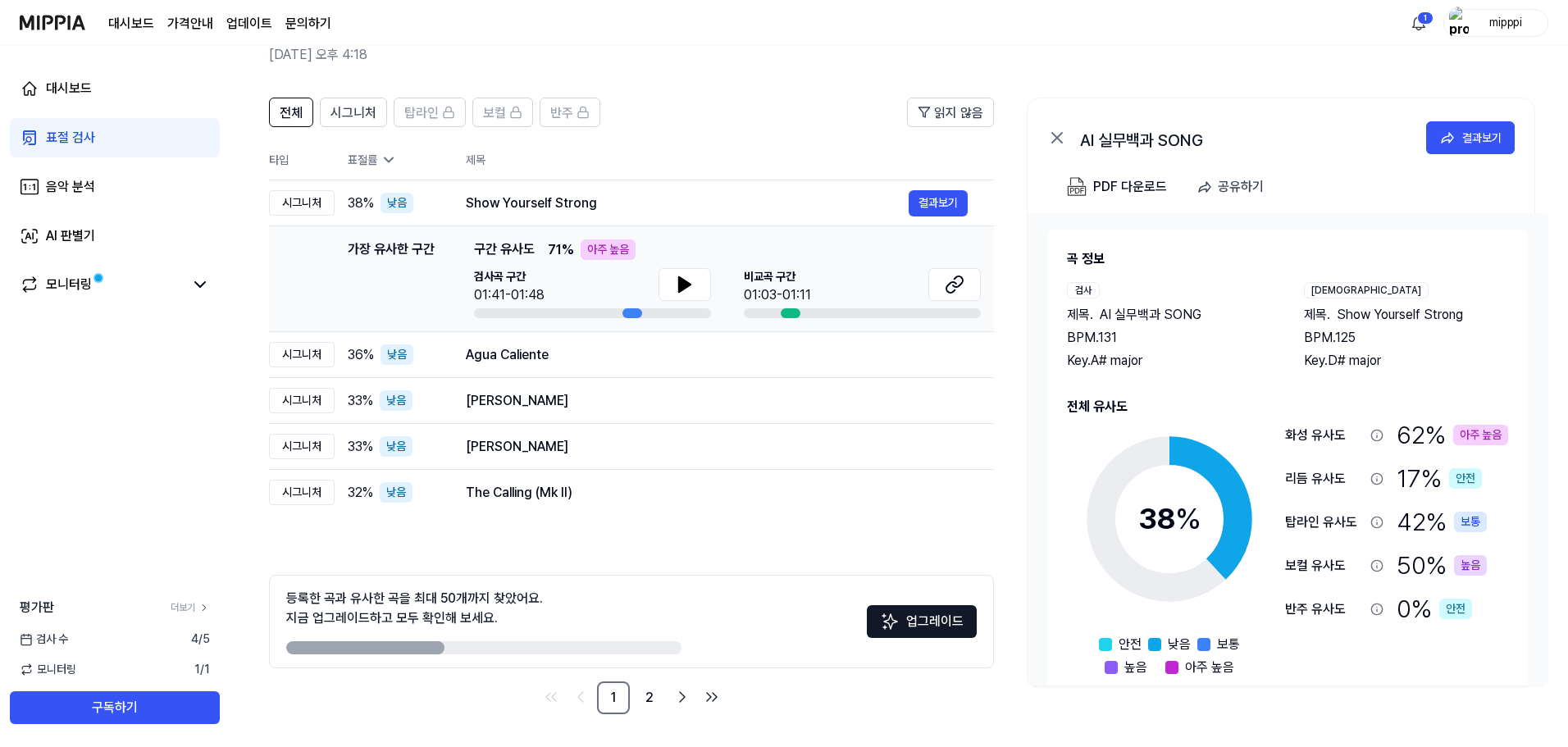
click at [1168, 649] on span "낮음" at bounding box center [1180, 644] width 23 height 20
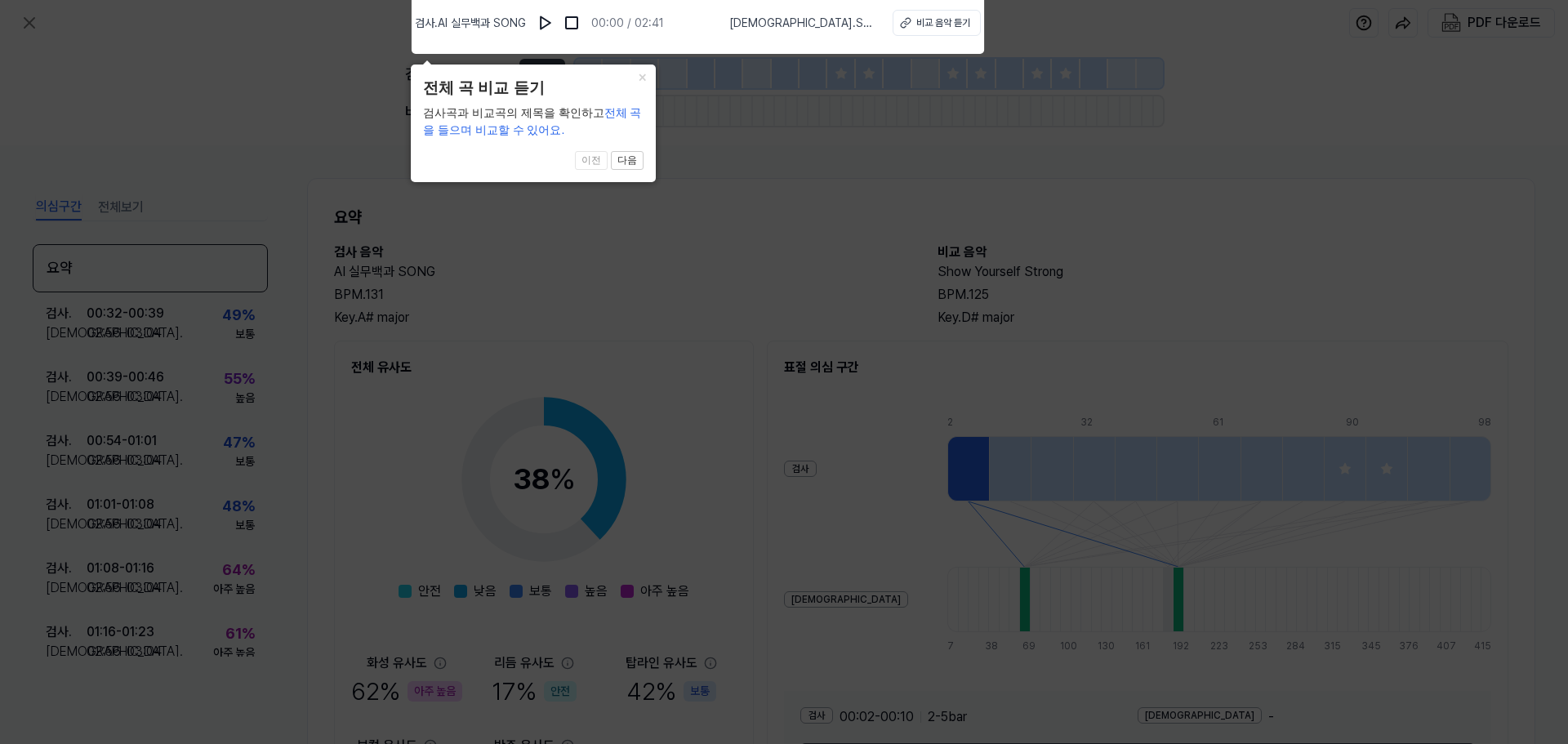
click at [776, 313] on icon at bounding box center [784, 368] width 1568 height 753
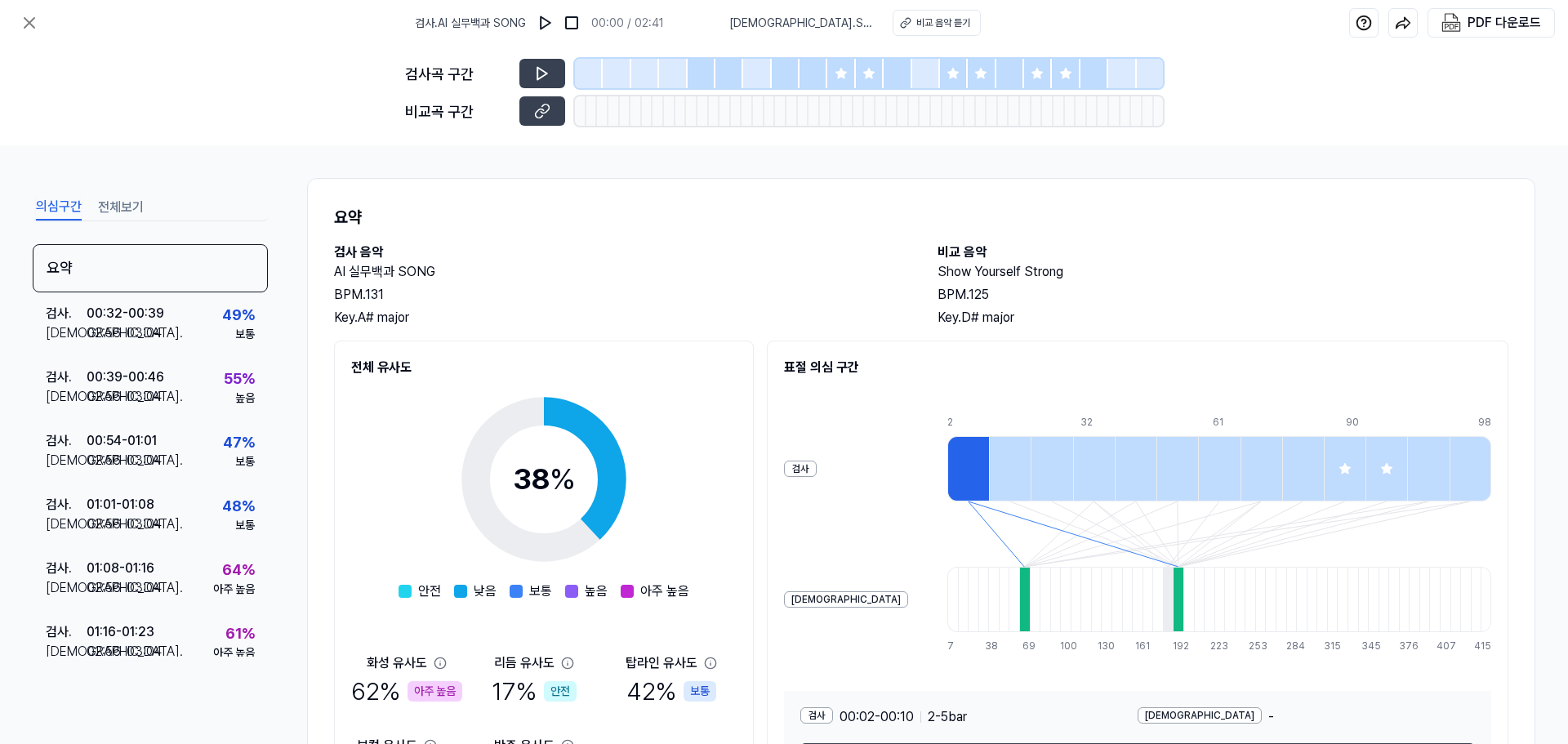
drag, startPoint x: 666, startPoint y: 536, endPoint x: 651, endPoint y: 524, distance: 19.2
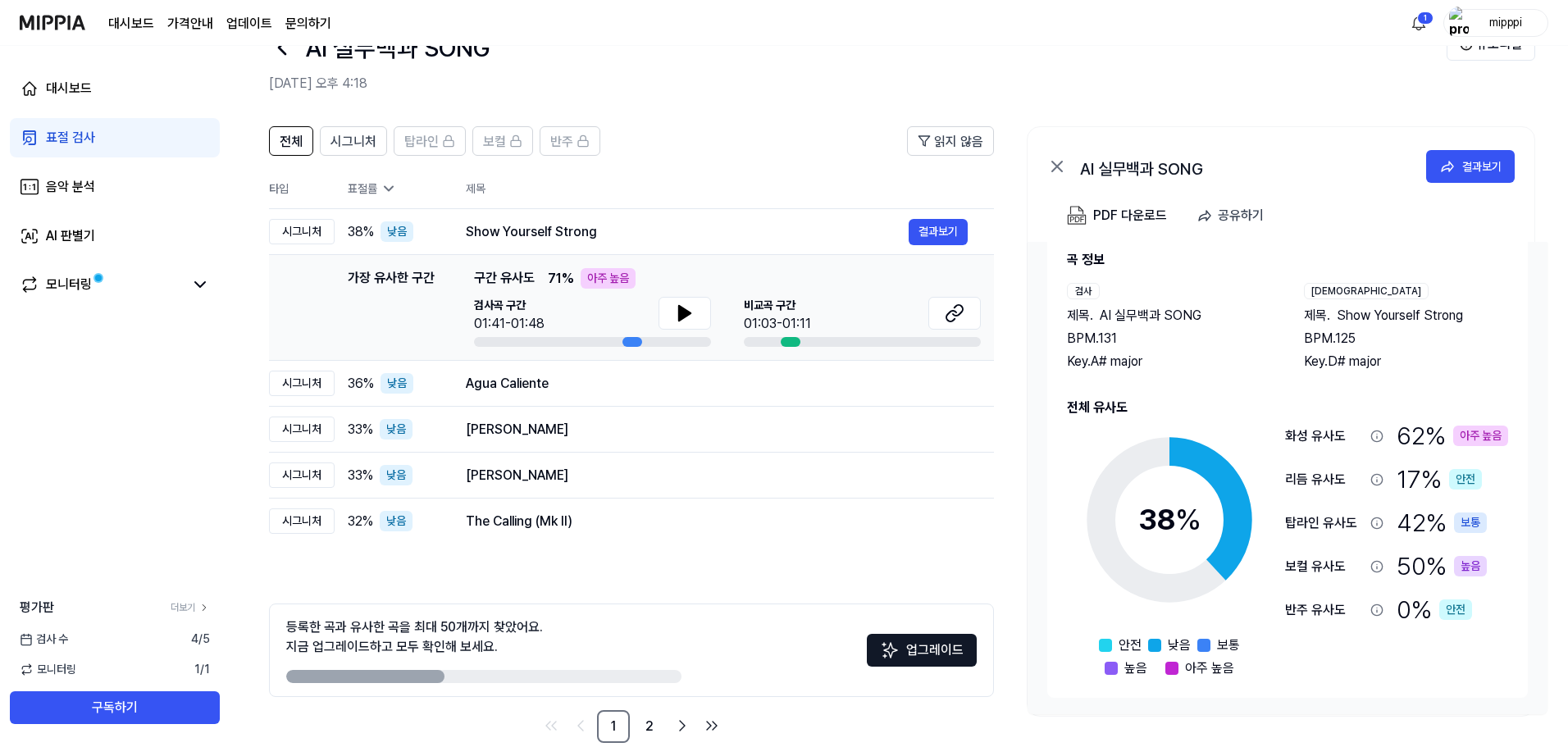
scroll to position [80, 0]
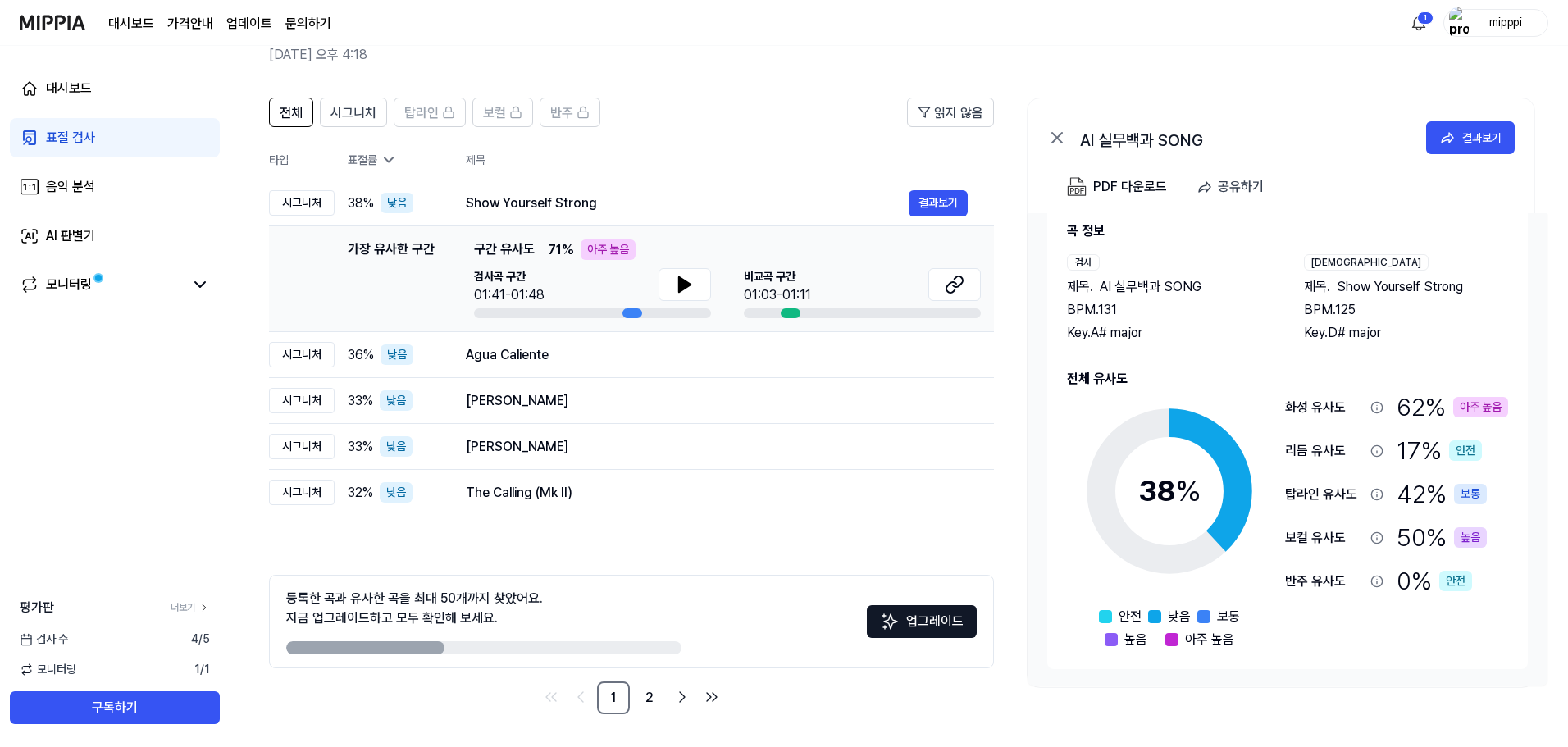
click at [1188, 509] on div "38 %" at bounding box center [1170, 491] width 63 height 45
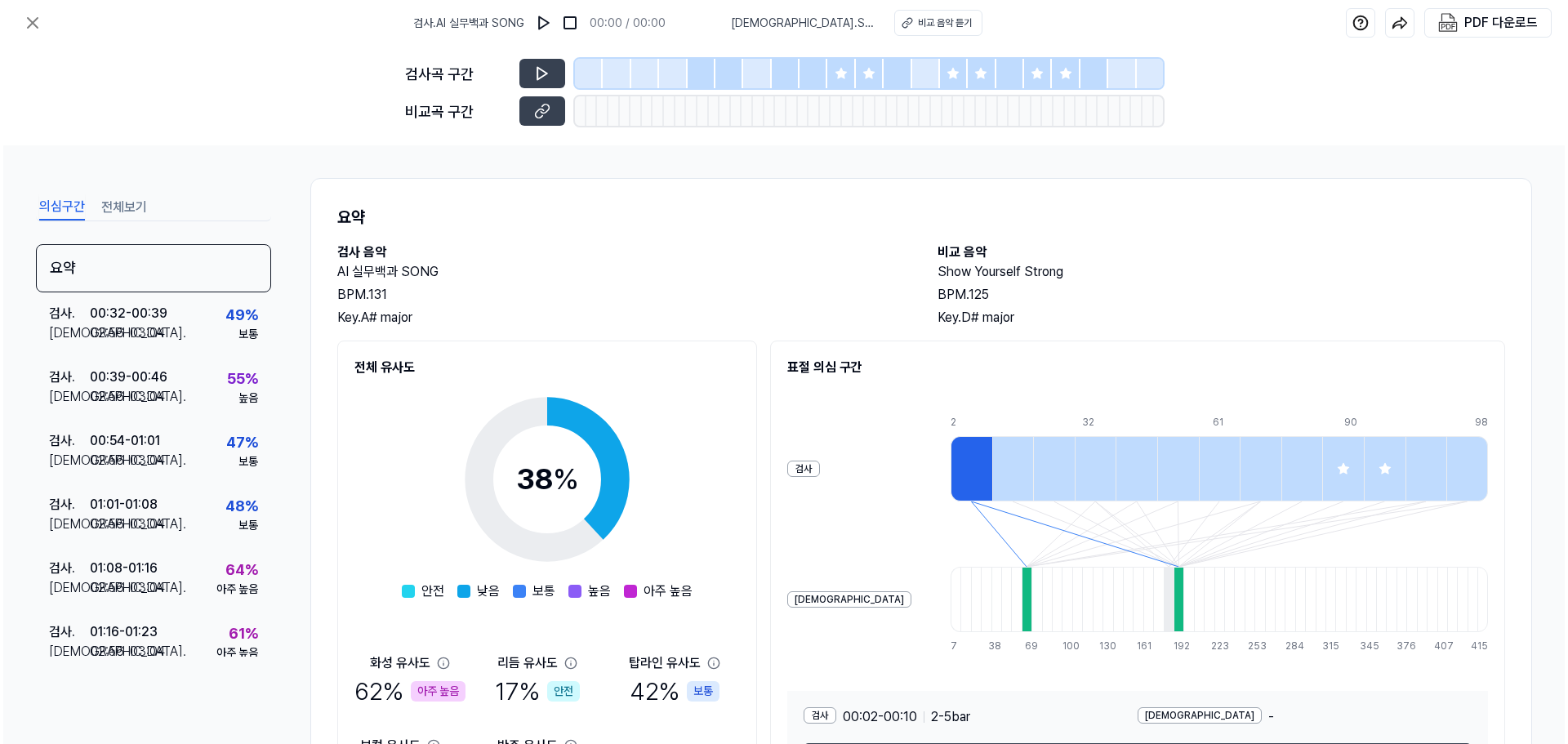
scroll to position [0, 0]
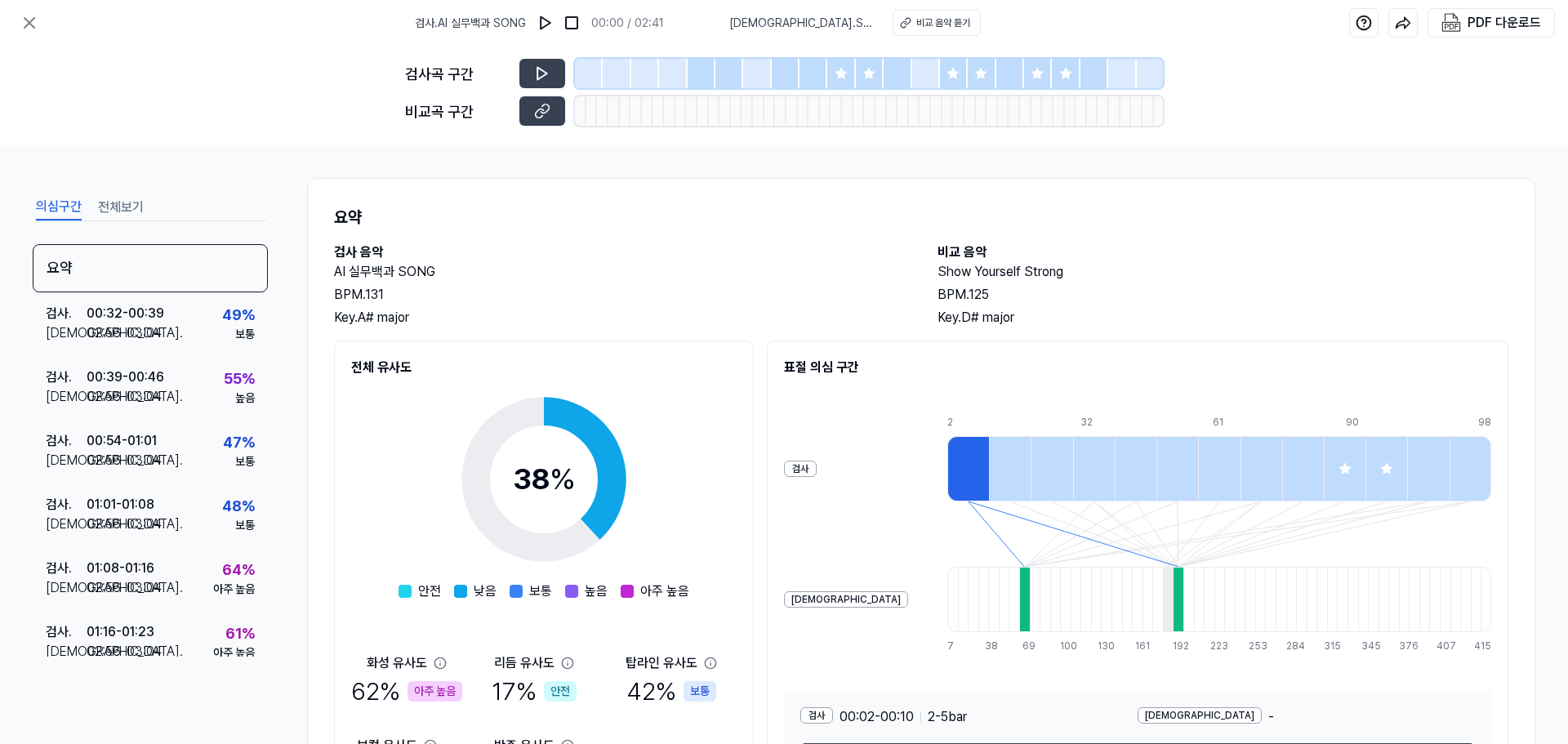
click at [461, 586] on span at bounding box center [461, 591] width 13 height 13
click at [461, 592] on span at bounding box center [461, 591] width 13 height 13
click at [415, 593] on div "안전" at bounding box center [419, 590] width 43 height 20
click at [401, 592] on span at bounding box center [405, 591] width 13 height 13
click at [394, 591] on div "38 % 안전 낮음 보통 높음 아주 높음 화성 유사도 62 % 아주 높음 리듬 유사도 17 % 안전 탑라인 유사도 42 % 보통 보컬 유사도 …" at bounding box center [543, 585] width 386 height 415
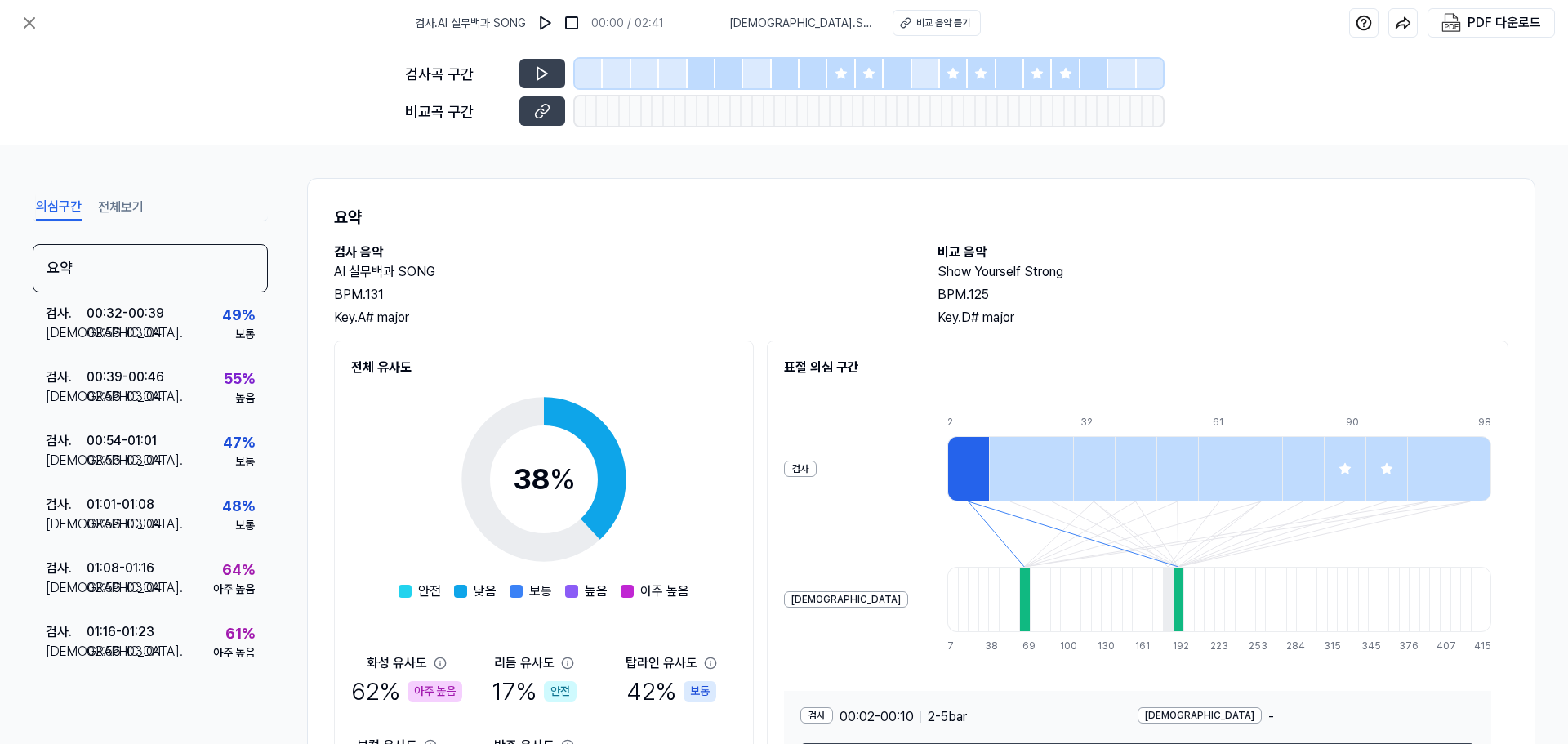
click at [394, 591] on div "38 % 안전 낮음 보통 높음 아주 높음 화성 유사도 62 % 아주 높음 리듬 유사도 17 % 안전 탑라인 유사도 42 % 보통 보컬 유사도 …" at bounding box center [543, 585] width 386 height 415
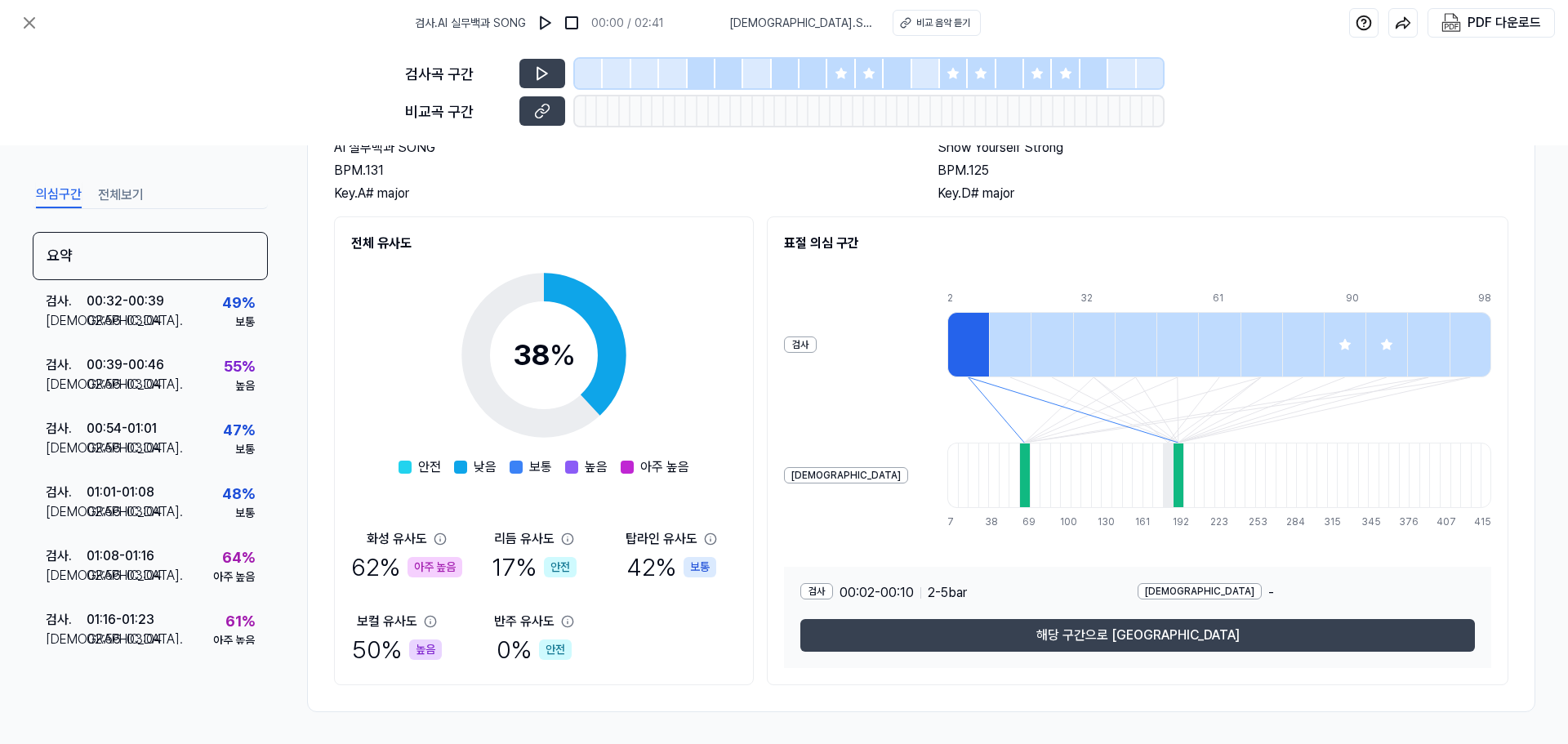
scroll to position [125, 0]
click at [122, 572] on div "02:56 - 03:04" at bounding box center [124, 574] width 76 height 20
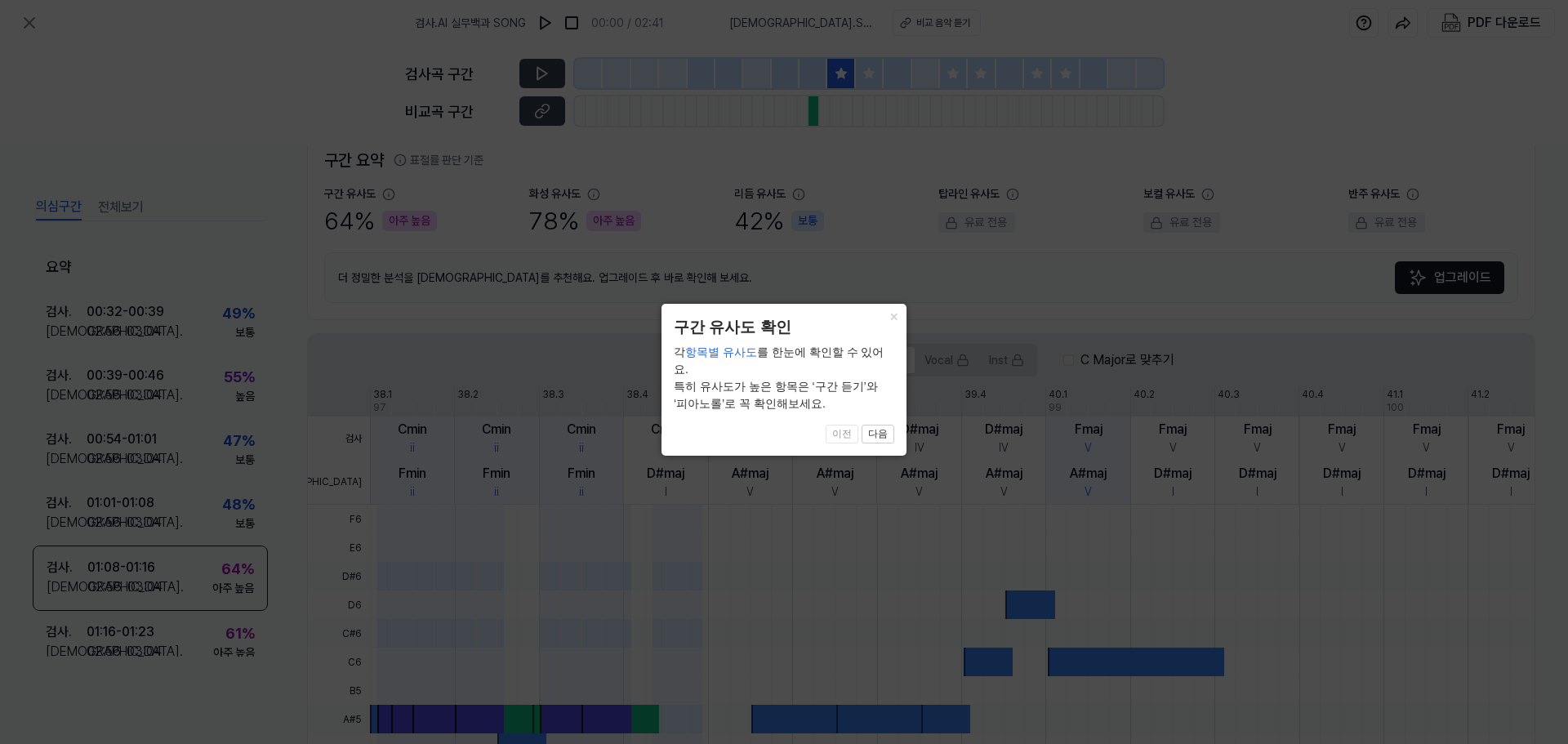
scroll to position [375, 0]
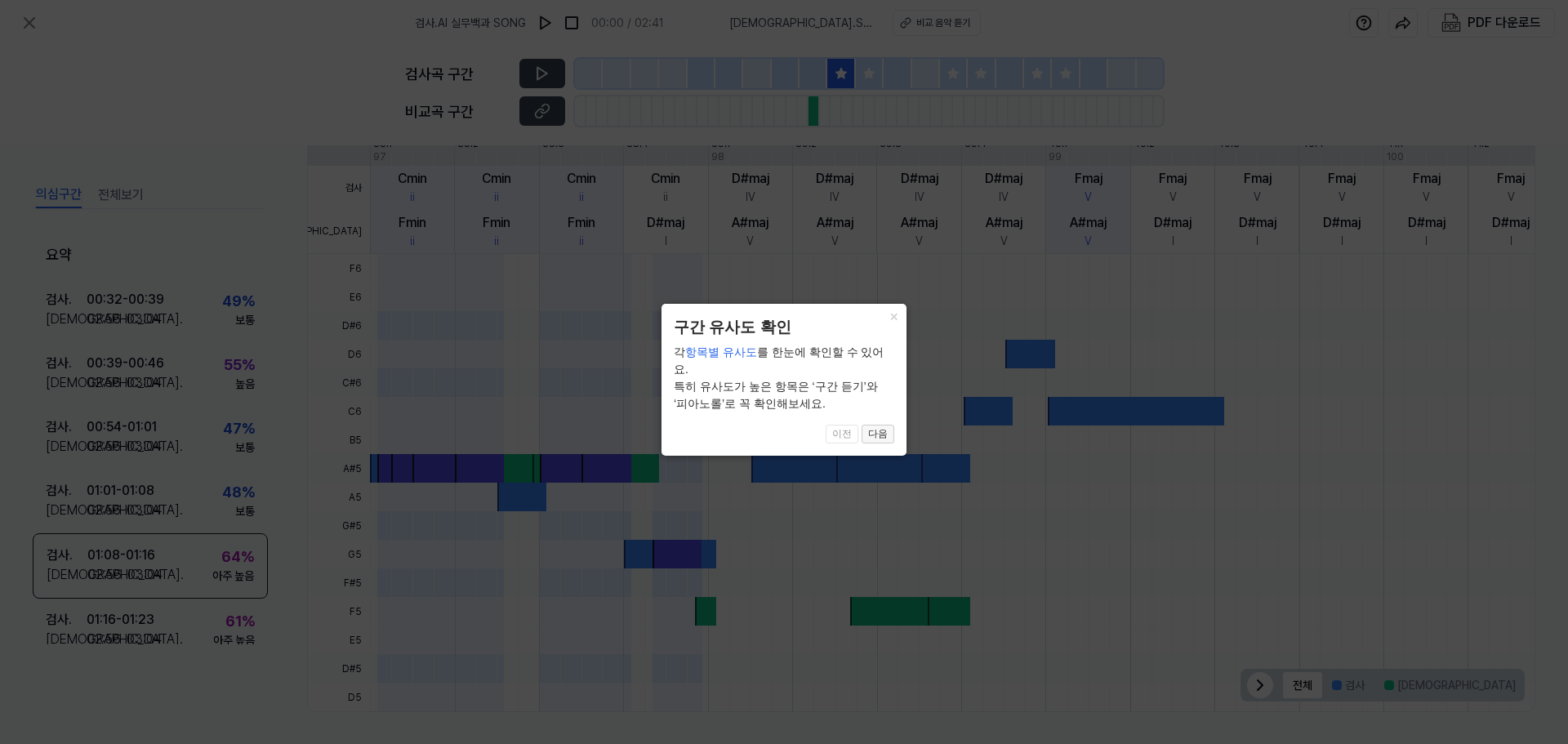
click at [880, 425] on button "다음" at bounding box center [878, 434] width 32 height 20
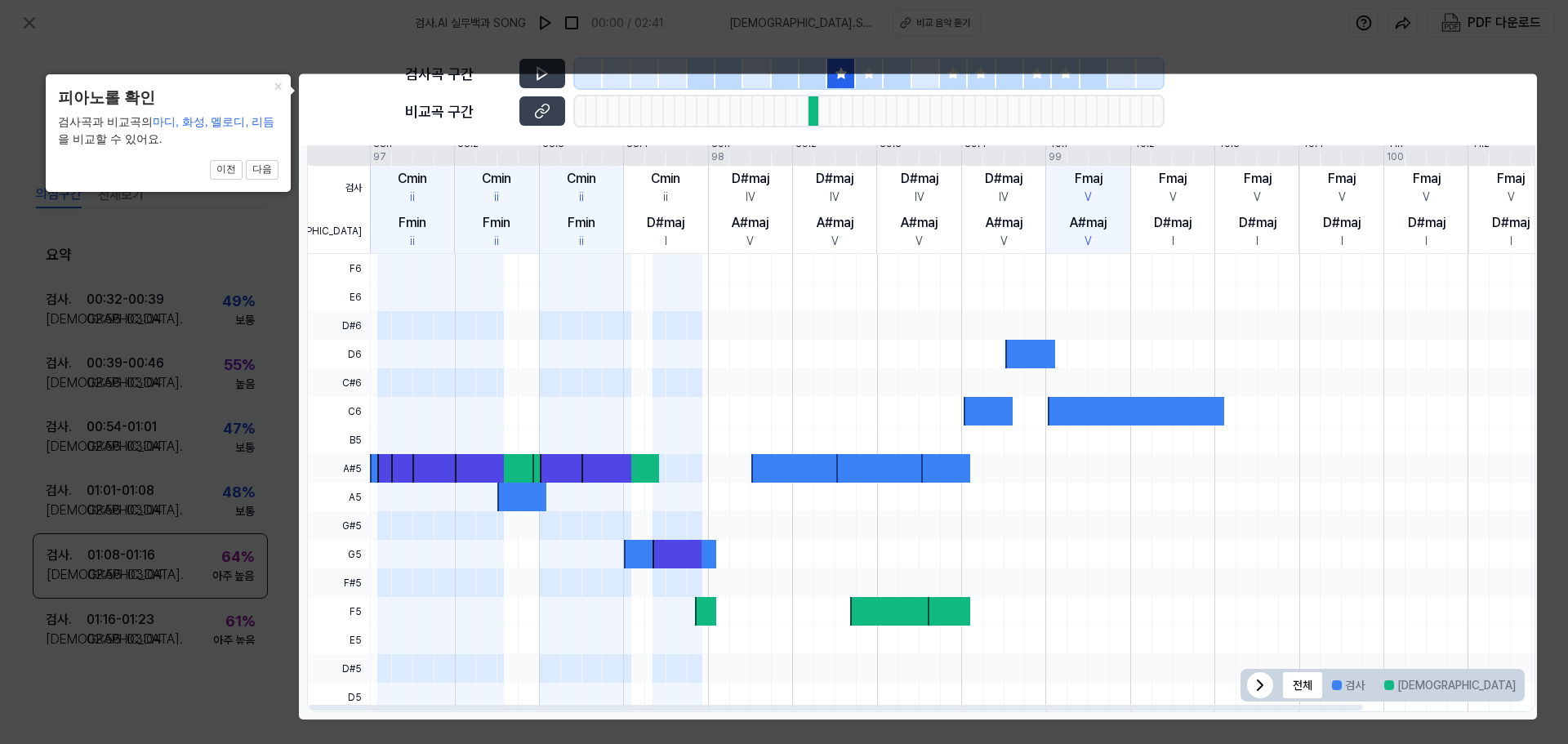
click at [1251, 685] on icon at bounding box center [1260, 685] width 20 height 20
click button "×" at bounding box center [278, 85] width 27 height 23
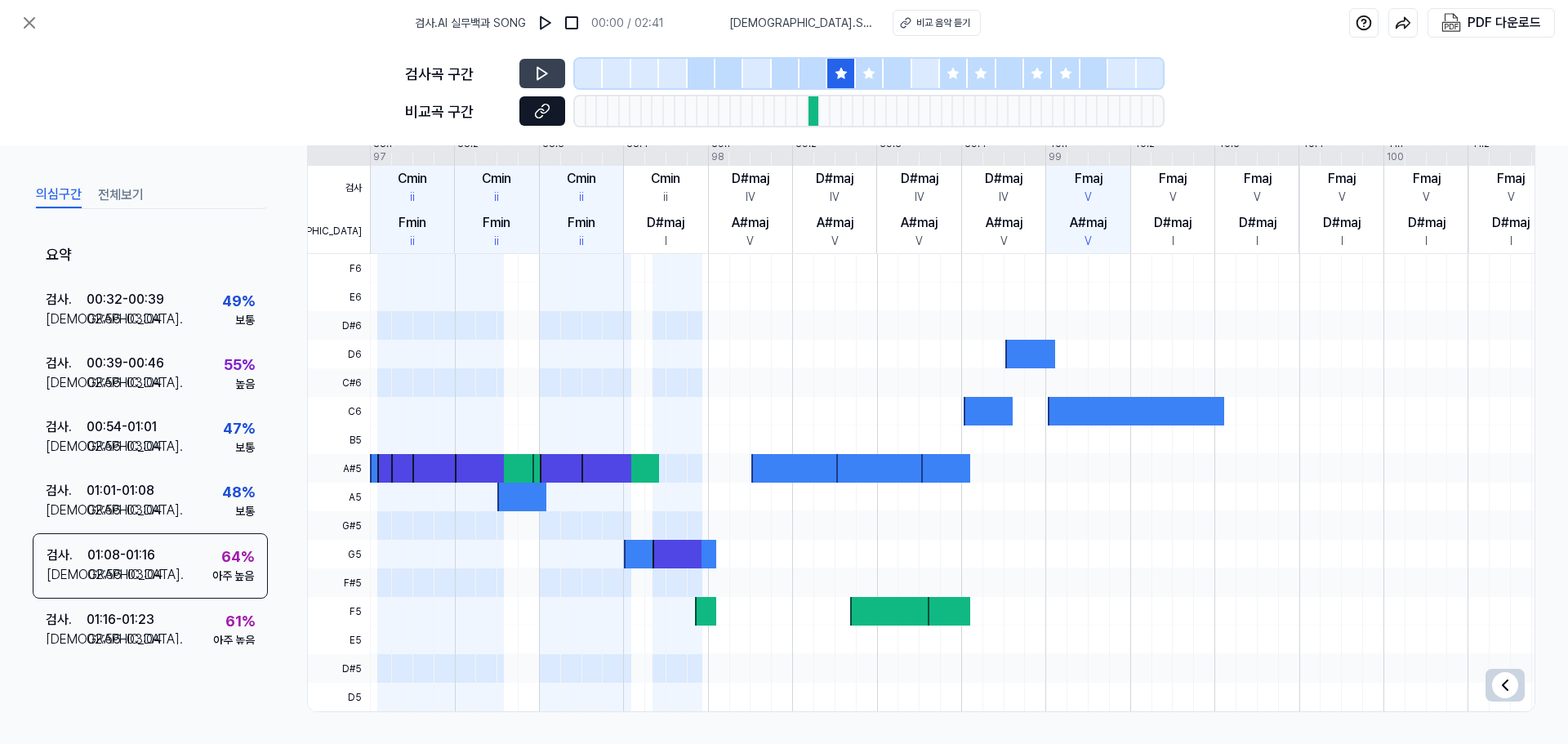
click at [544, 115] on icon at bounding box center [541, 111] width 16 height 16
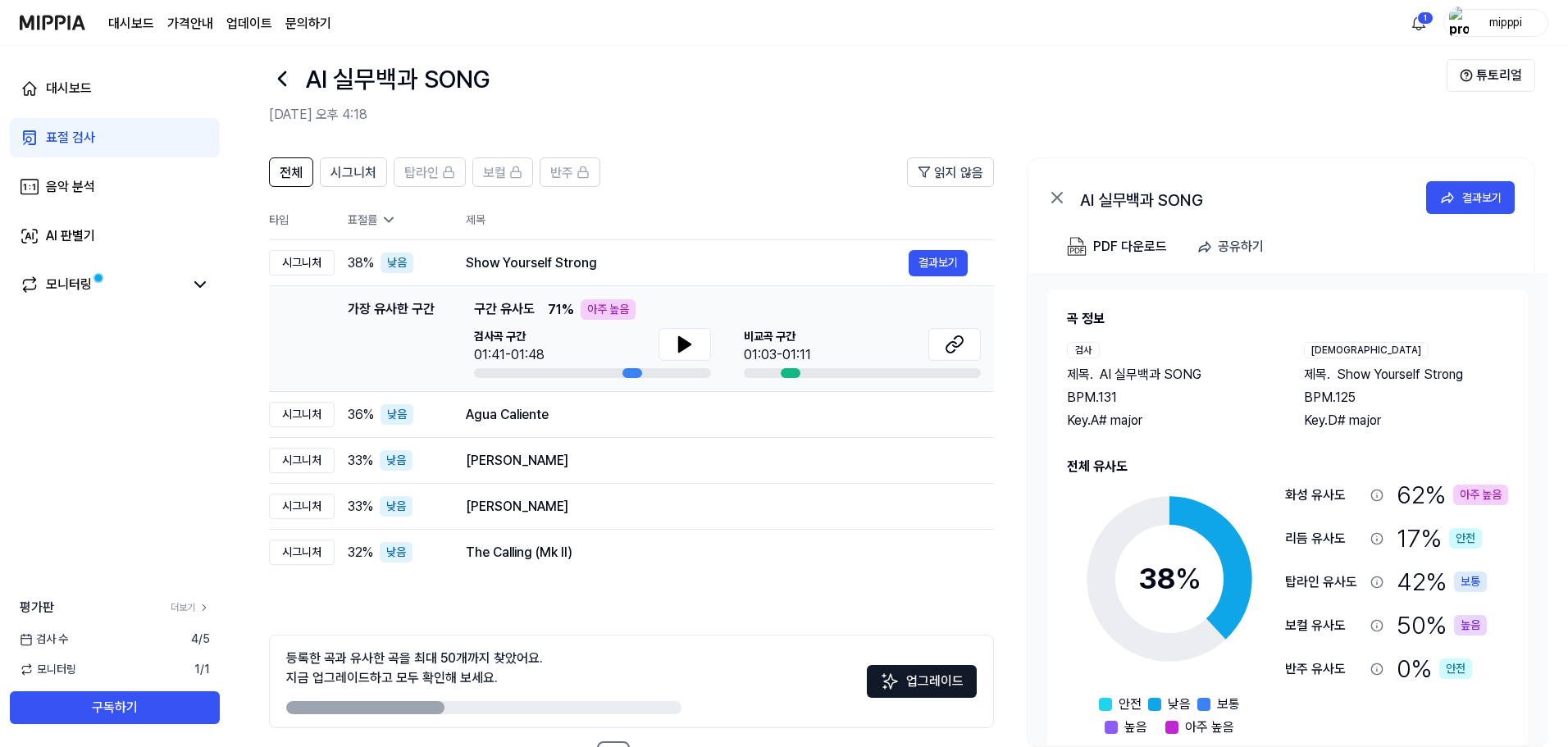
scroll to position [0, 0]
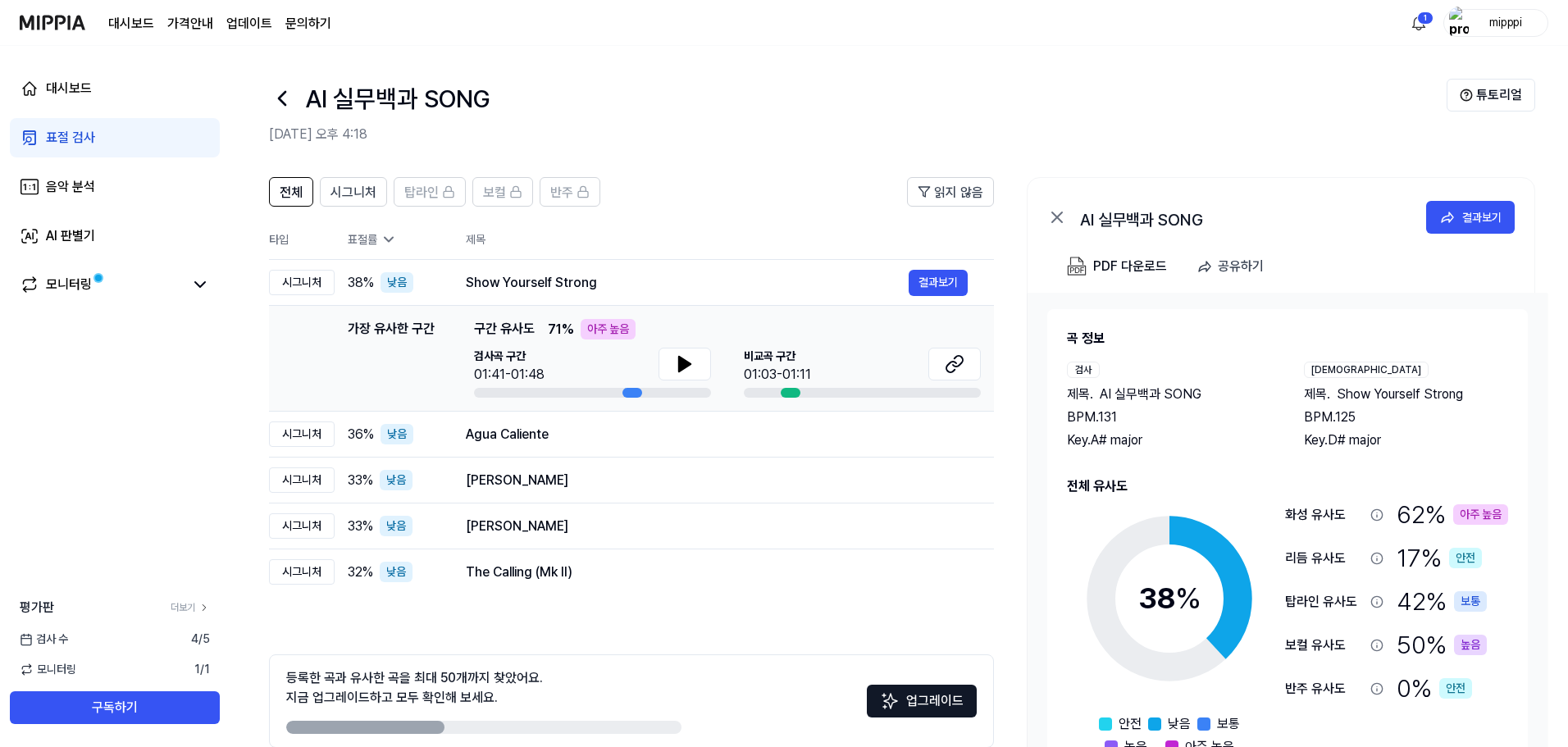
click at [129, 116] on div "대시보드 표절 검사 음악 분석 AI 판별기 모니터링" at bounding box center [114, 187] width 229 height 282
click at [121, 142] on link "표절 검사" at bounding box center [114, 137] width 210 height 39
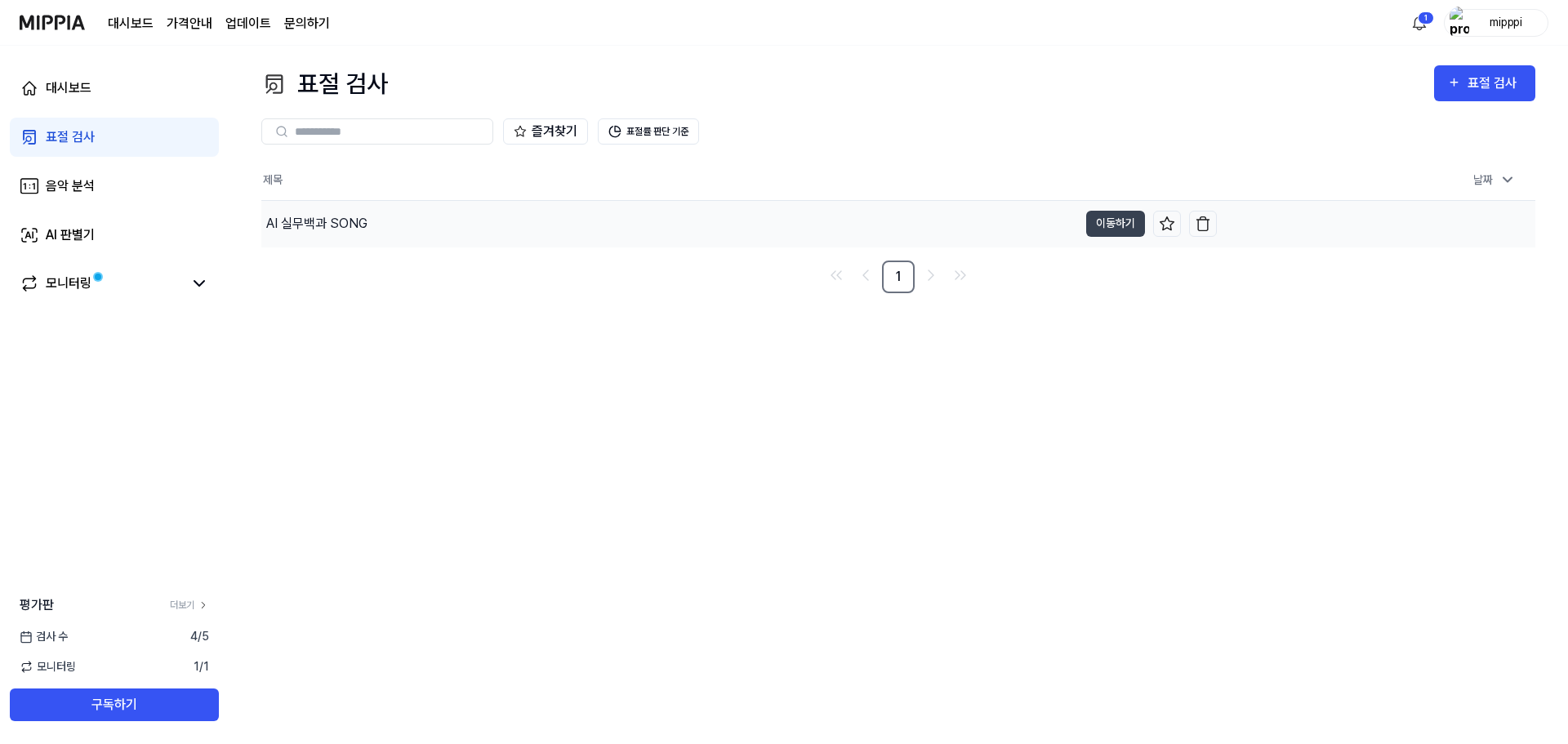
click at [323, 220] on div "AI 실무백과 SONG" at bounding box center [317, 224] width 101 height 20
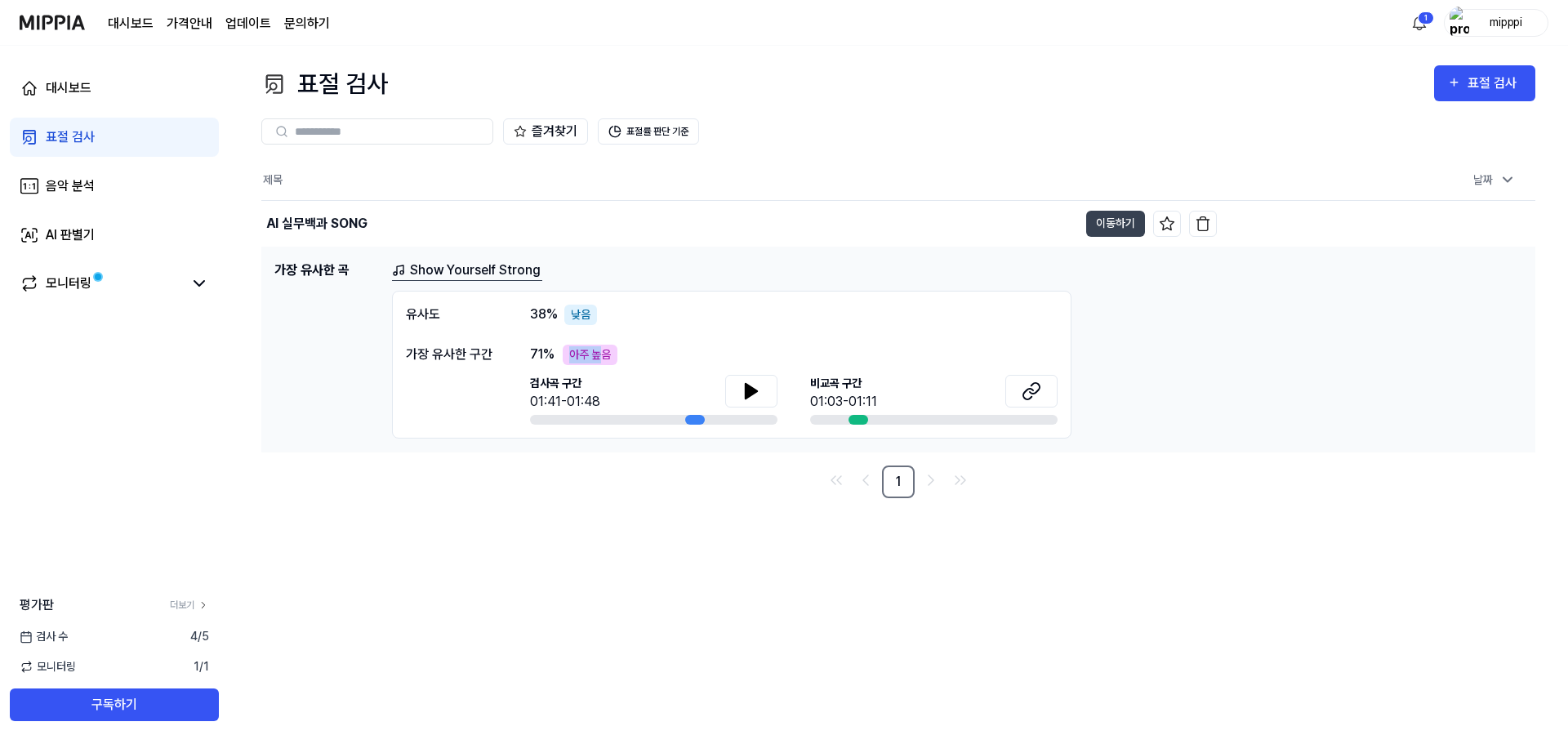
drag, startPoint x: 574, startPoint y: 343, endPoint x: 603, endPoint y: 336, distance: 29.8
click at [603, 345] on div "유사도 38 % 낮음 가장 유사한 구간 71 % 아주 높음 검사곡 구간 01:41-01:48 [GEOGRAPHIC_DATA] 구간 01:03-…" at bounding box center [732, 365] width 680 height 148
click at [587, 314] on div "낮음" at bounding box center [580, 315] width 32 height 21
drag, startPoint x: 587, startPoint y: 314, endPoint x: 566, endPoint y: 310, distance: 21.4
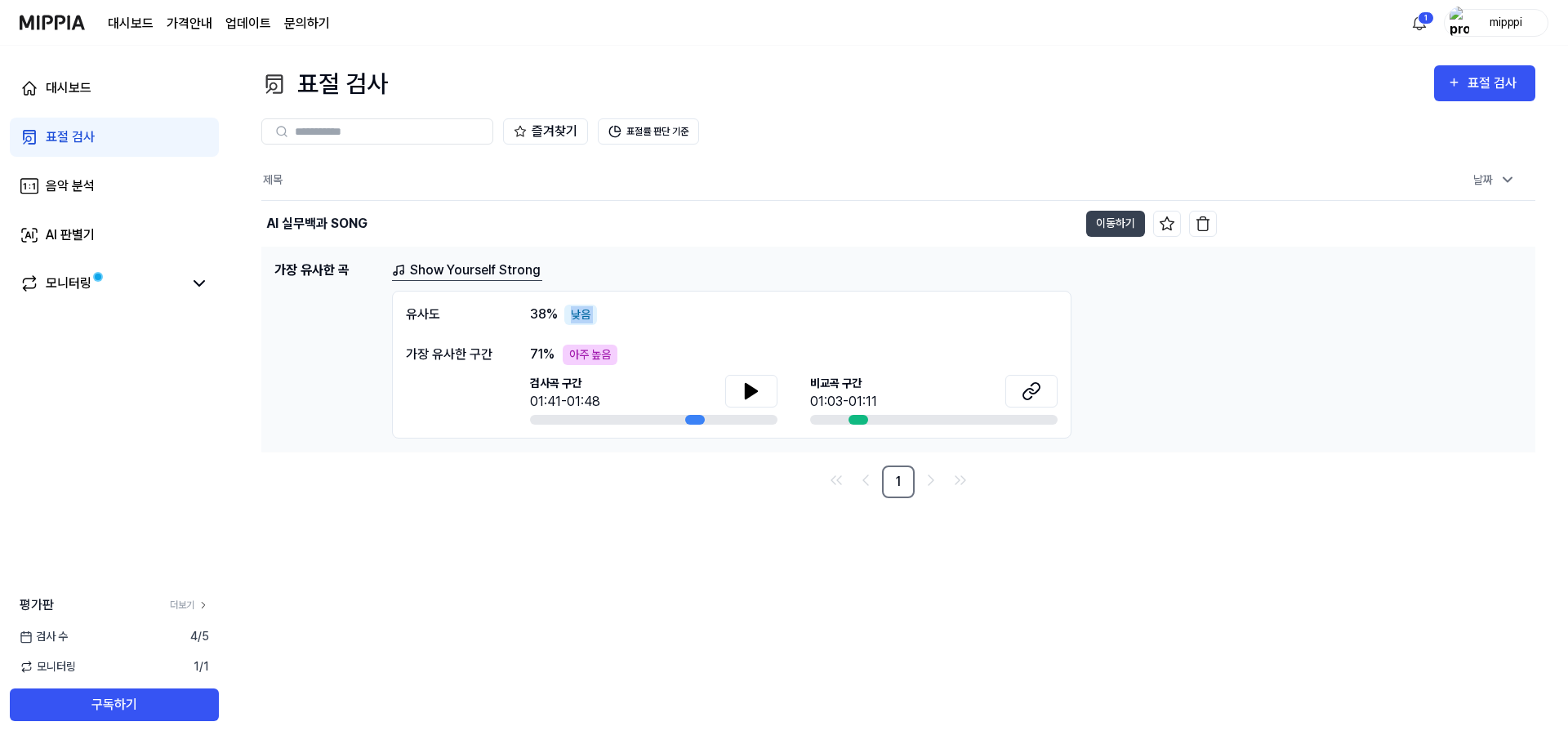
click at [566, 310] on div "낮음" at bounding box center [580, 315] width 32 height 21
click at [487, 339] on div "유사도 38 % 낮음 가장 유사한 구간 71 % 아주 높음 검사곡 구간 01:41-01:48 [GEOGRAPHIC_DATA] 구간 01:03-…" at bounding box center [732, 365] width 680 height 148
click at [481, 315] on div "유사도" at bounding box center [451, 315] width 91 height 21
click at [178, 402] on div "대시보드 표절 검사 음악 분석 AI 판별기 모니터링 평가판 더보기 검사 [DATE] 모니터링 1 / 1 구독하기" at bounding box center [114, 394] width 228 height 699
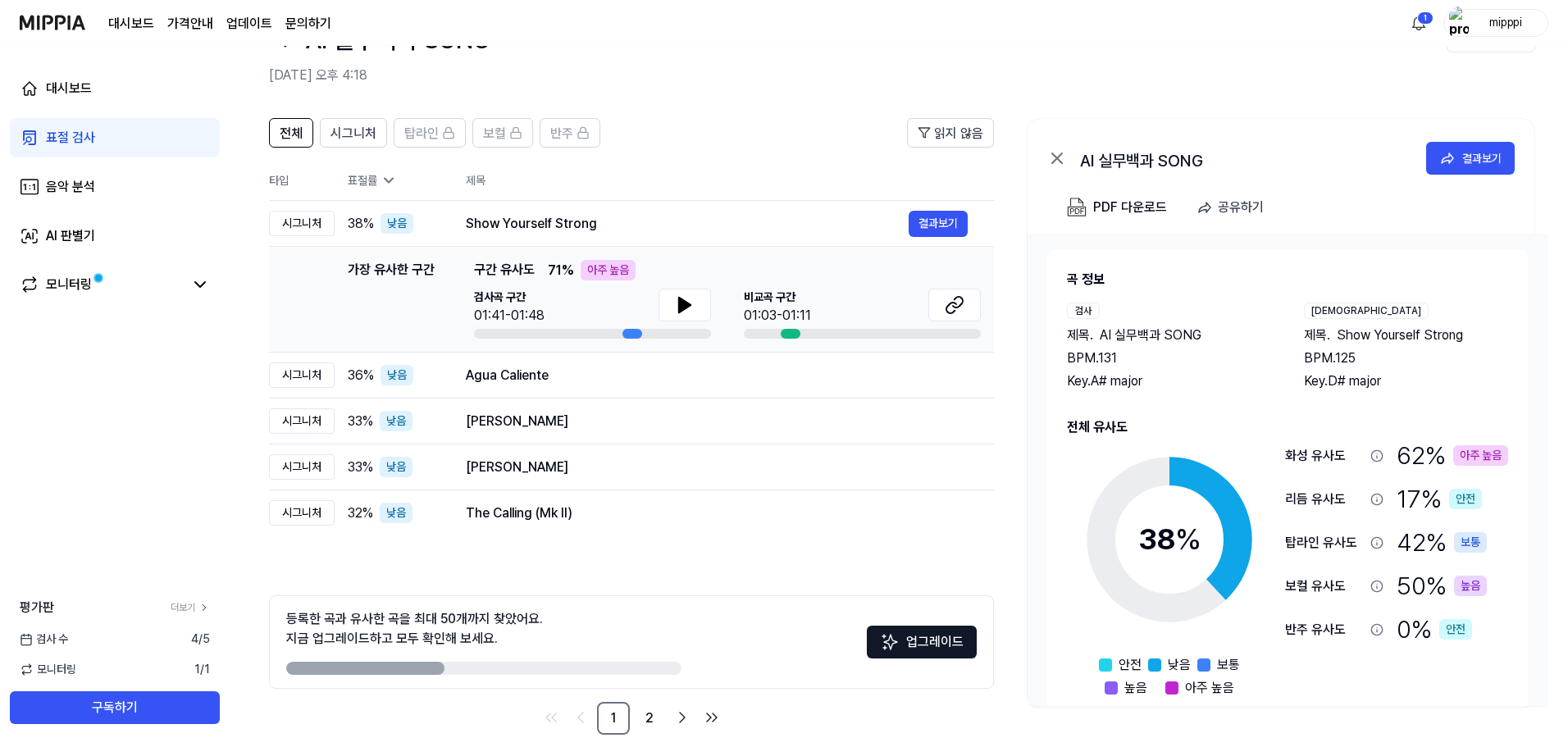
scroll to position [80, 0]
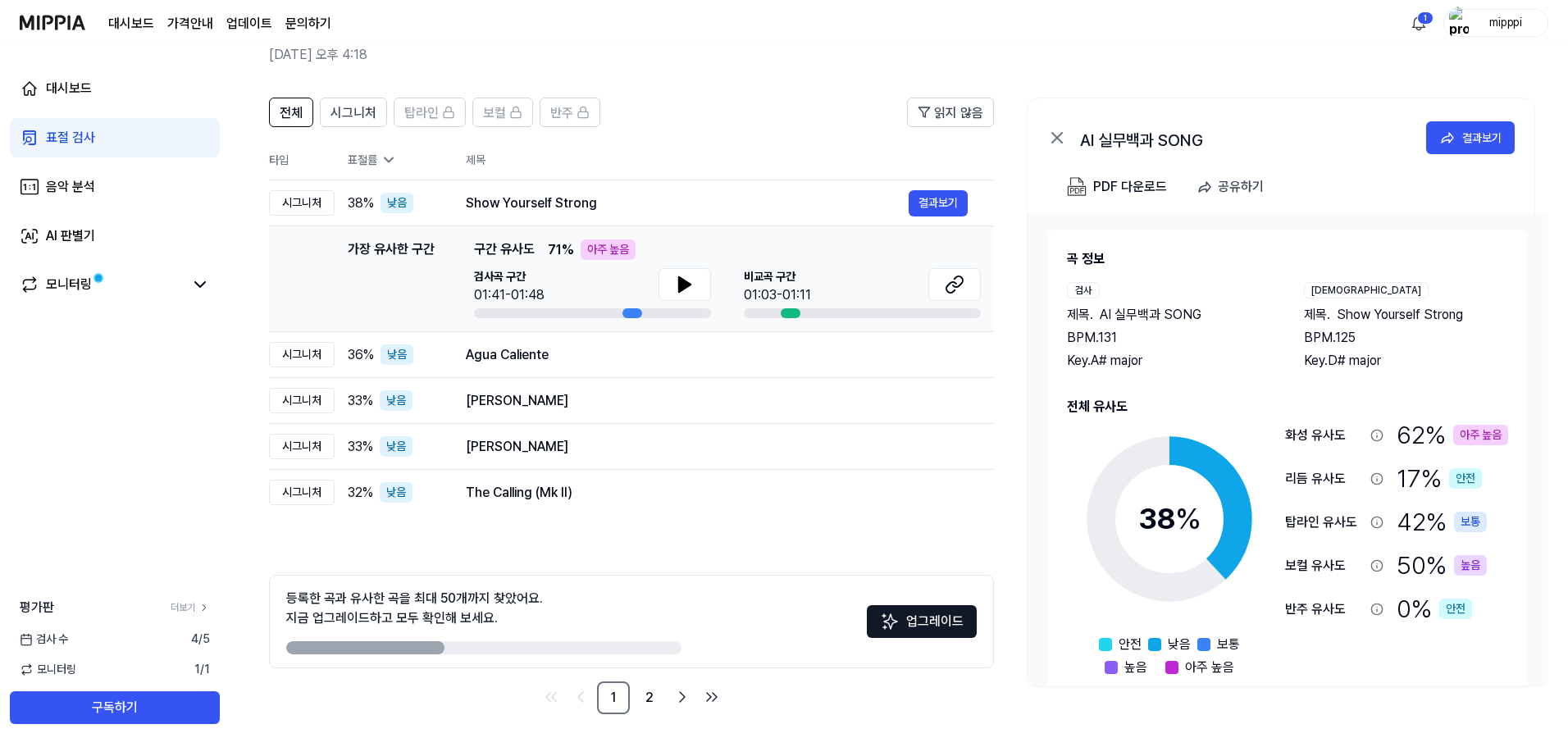
drag, startPoint x: 1236, startPoint y: 547, endPoint x: 1207, endPoint y: 475, distance: 77.6
click at [1207, 475] on circle at bounding box center [1170, 520] width 137 height 137
click at [1469, 130] on div "결과보기" at bounding box center [1481, 137] width 39 height 18
